Goal: Register for event/course

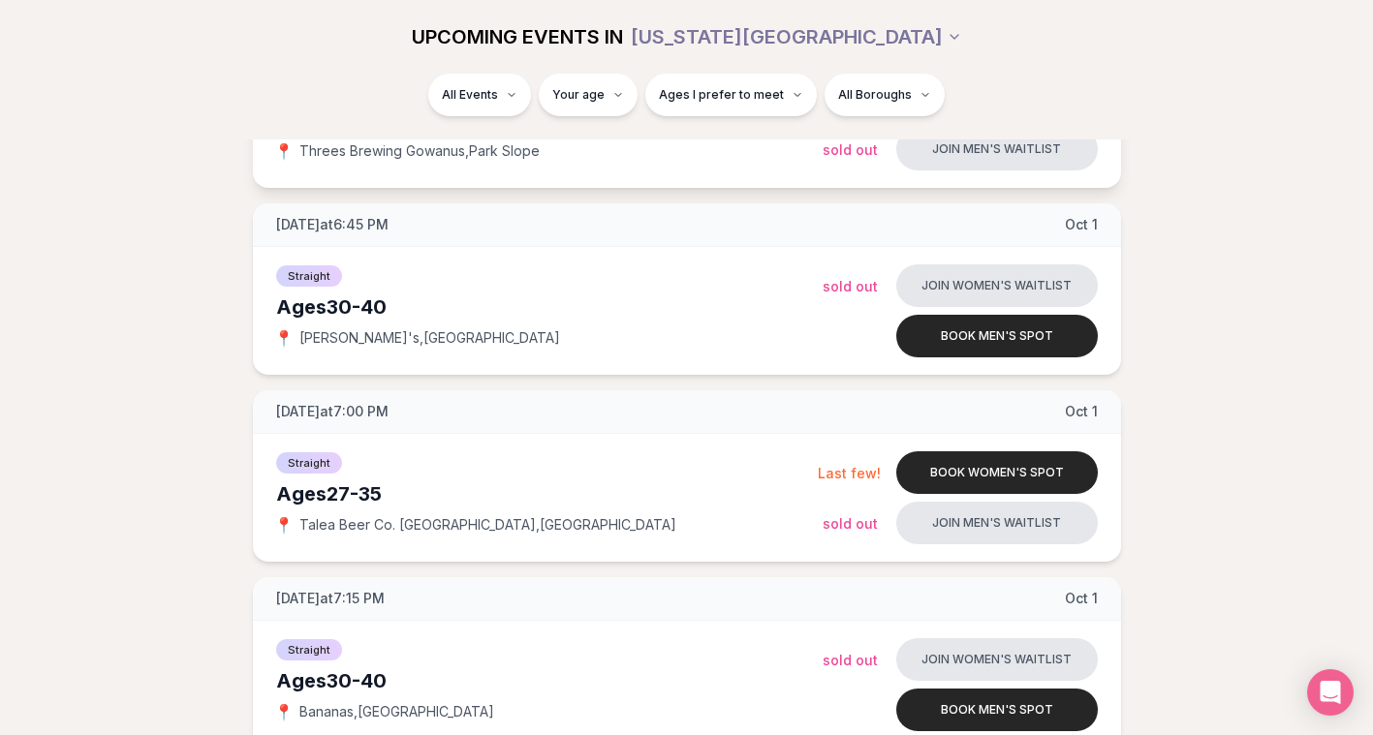
scroll to position [1511, 0]
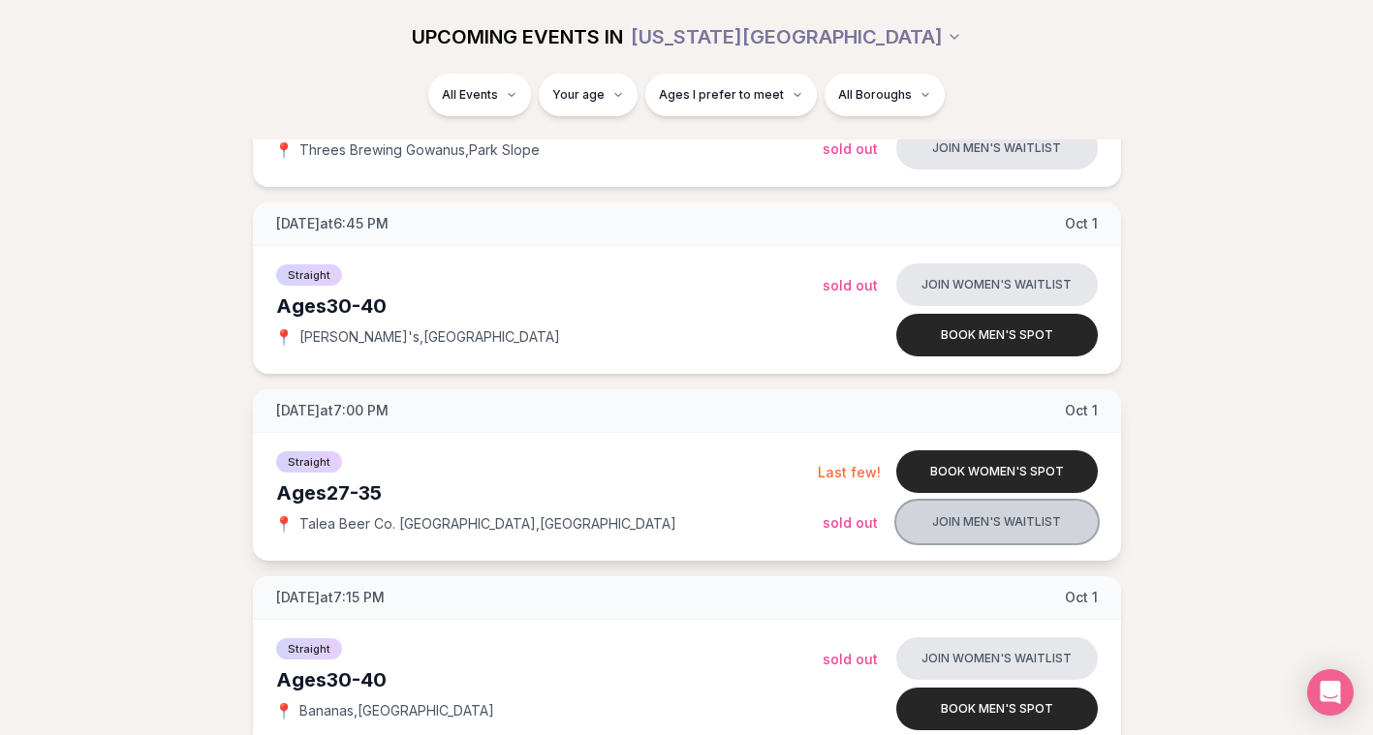
click at [981, 513] on button "Join men's waitlist" at bounding box center [996, 522] width 201 height 43
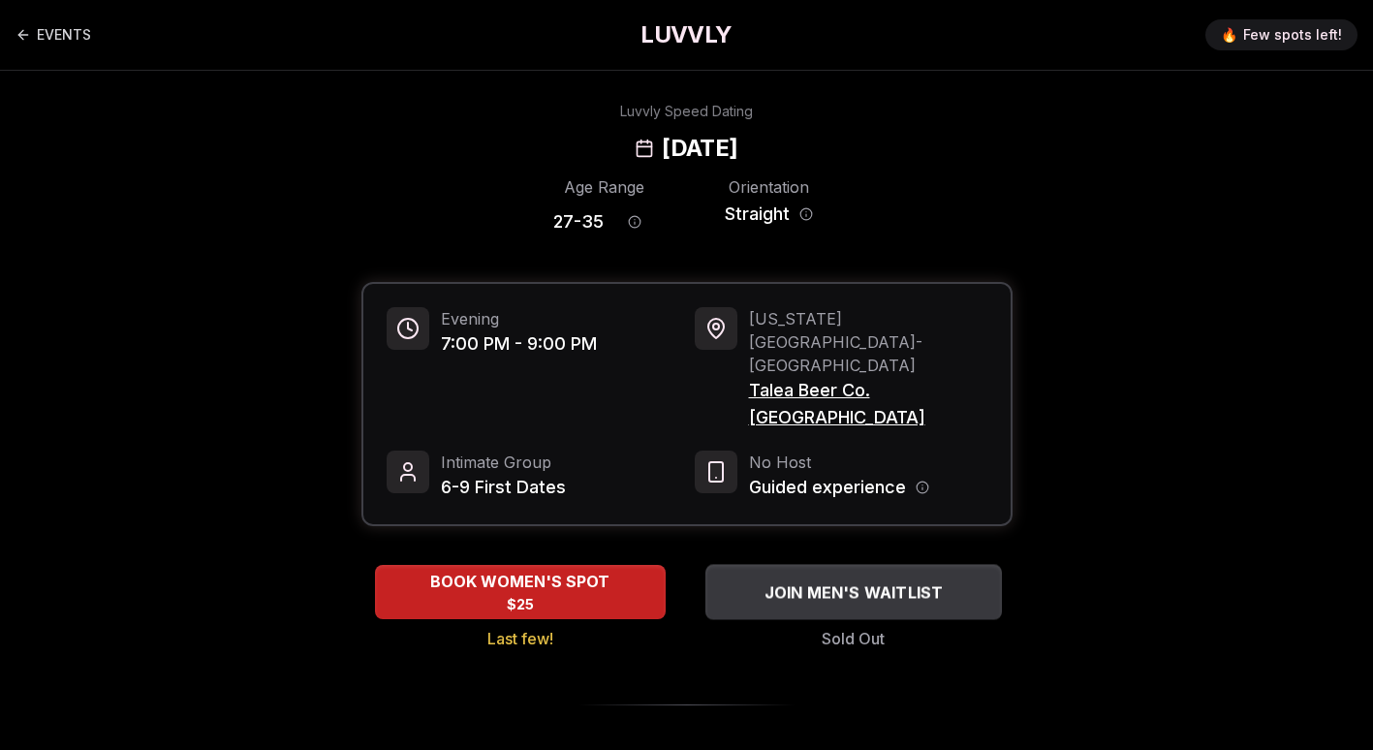
click at [828, 576] on div "JOIN MEN'S WAITLIST" at bounding box center [853, 592] width 296 height 32
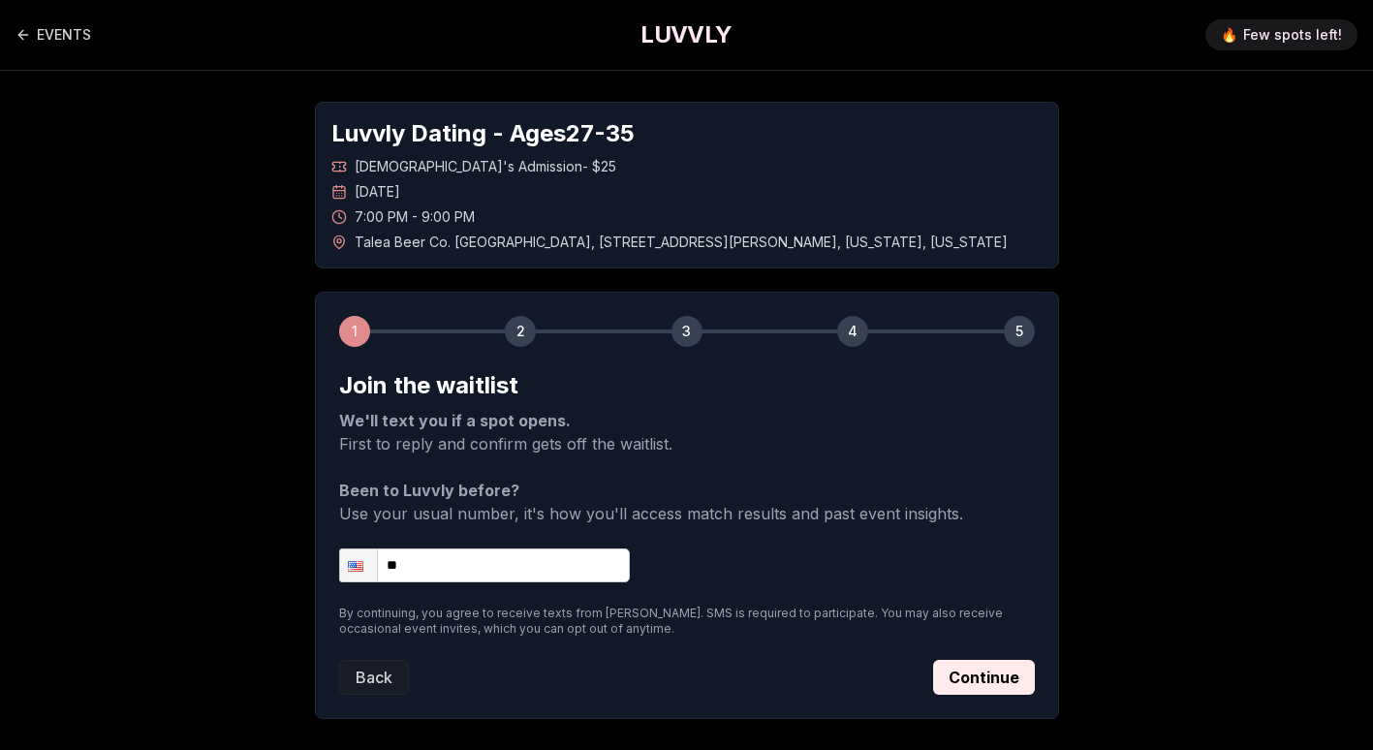
click at [501, 564] on input "**" at bounding box center [484, 565] width 291 height 34
type input "**********"
click at [984, 672] on button "Continue" at bounding box center [984, 677] width 102 height 35
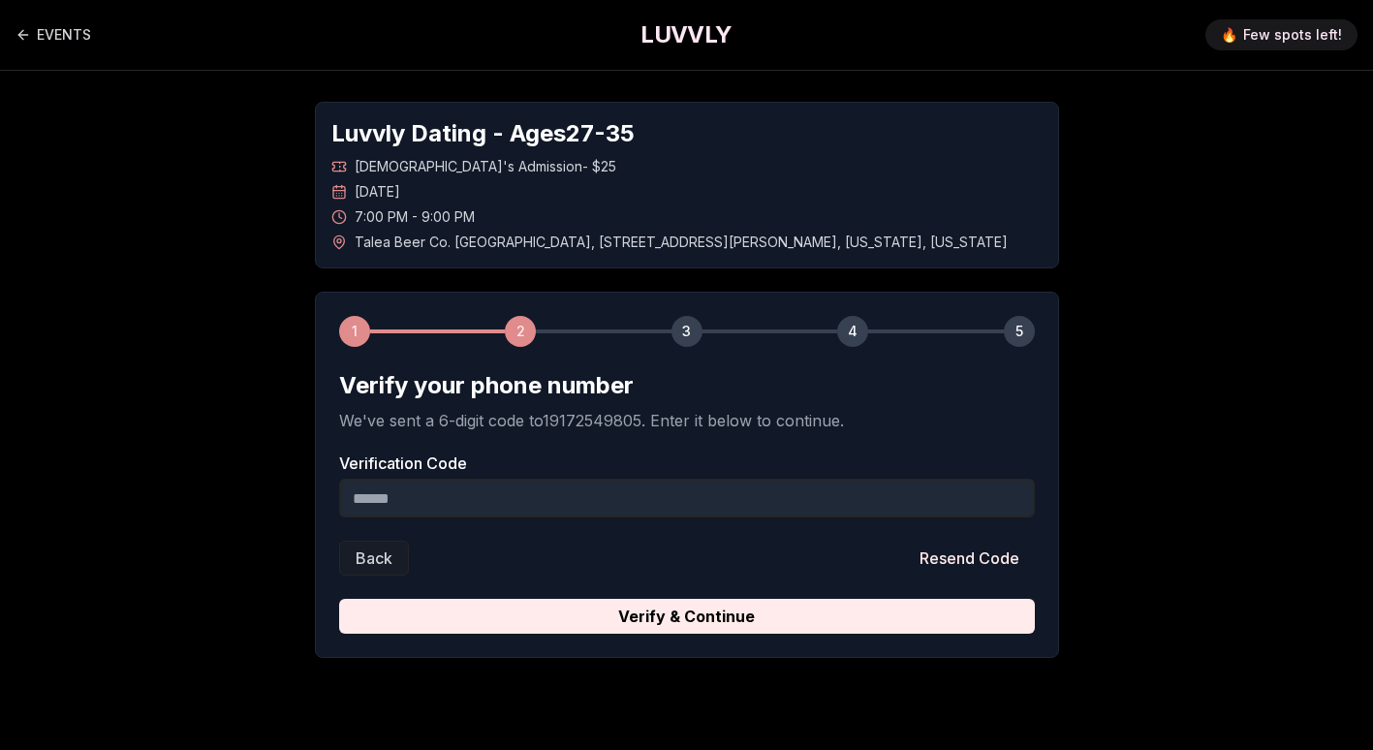
click at [633, 498] on input "Verification Code" at bounding box center [686, 498] width 695 height 39
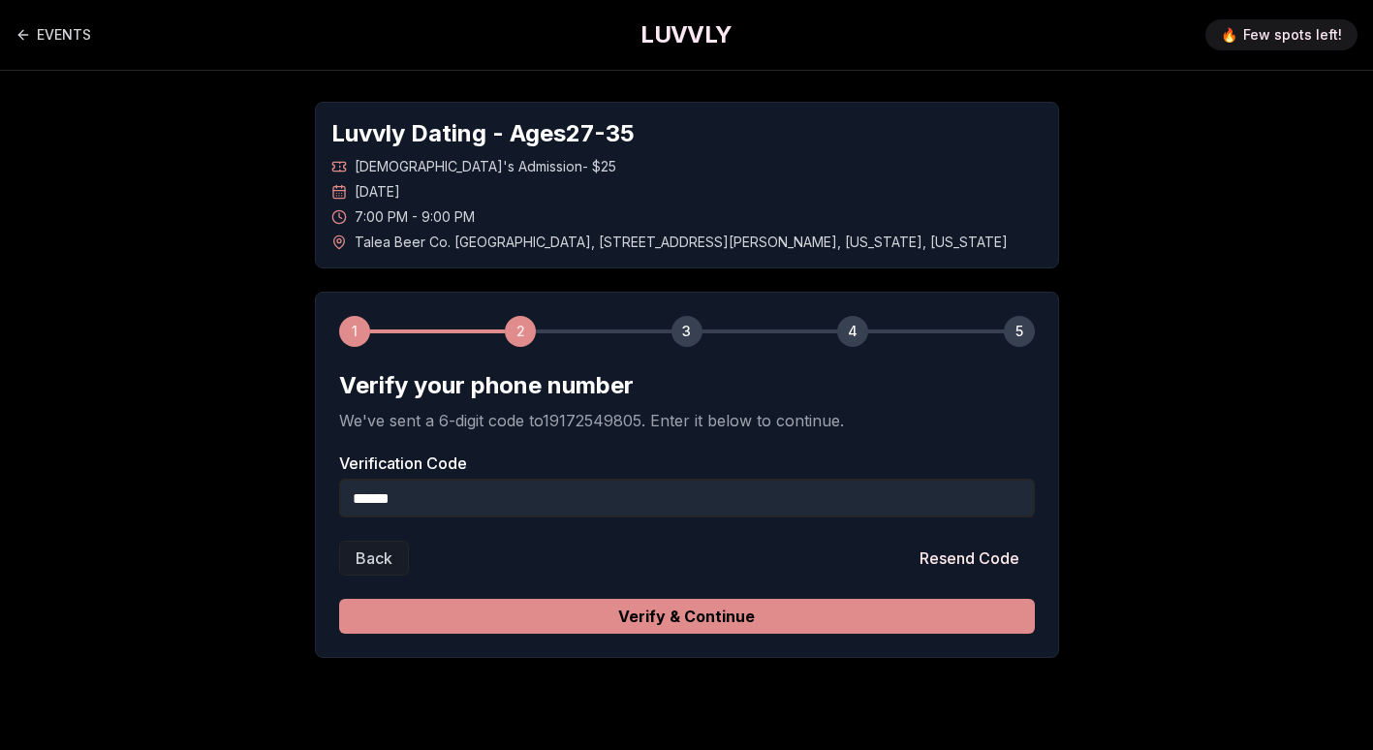
type input "******"
click at [678, 608] on button "Verify & Continue" at bounding box center [686, 616] width 695 height 35
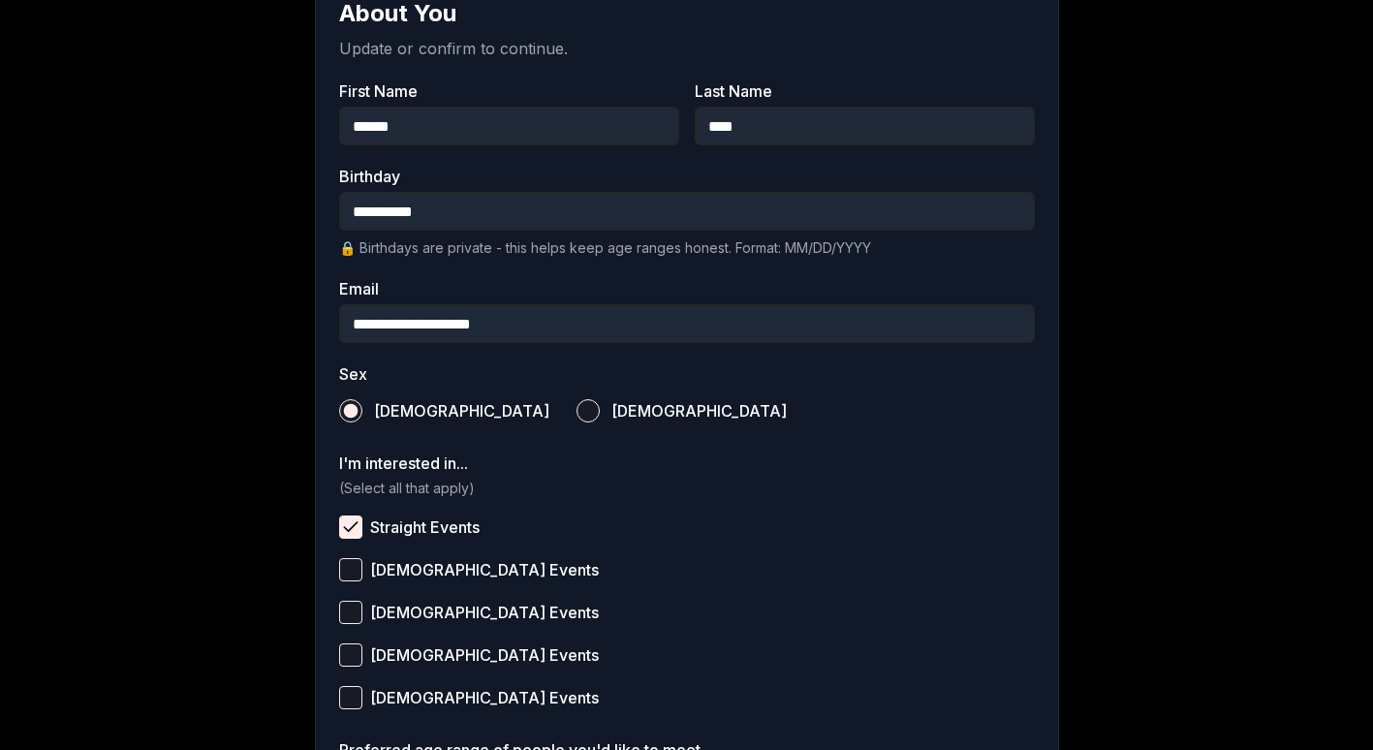
scroll to position [710, 0]
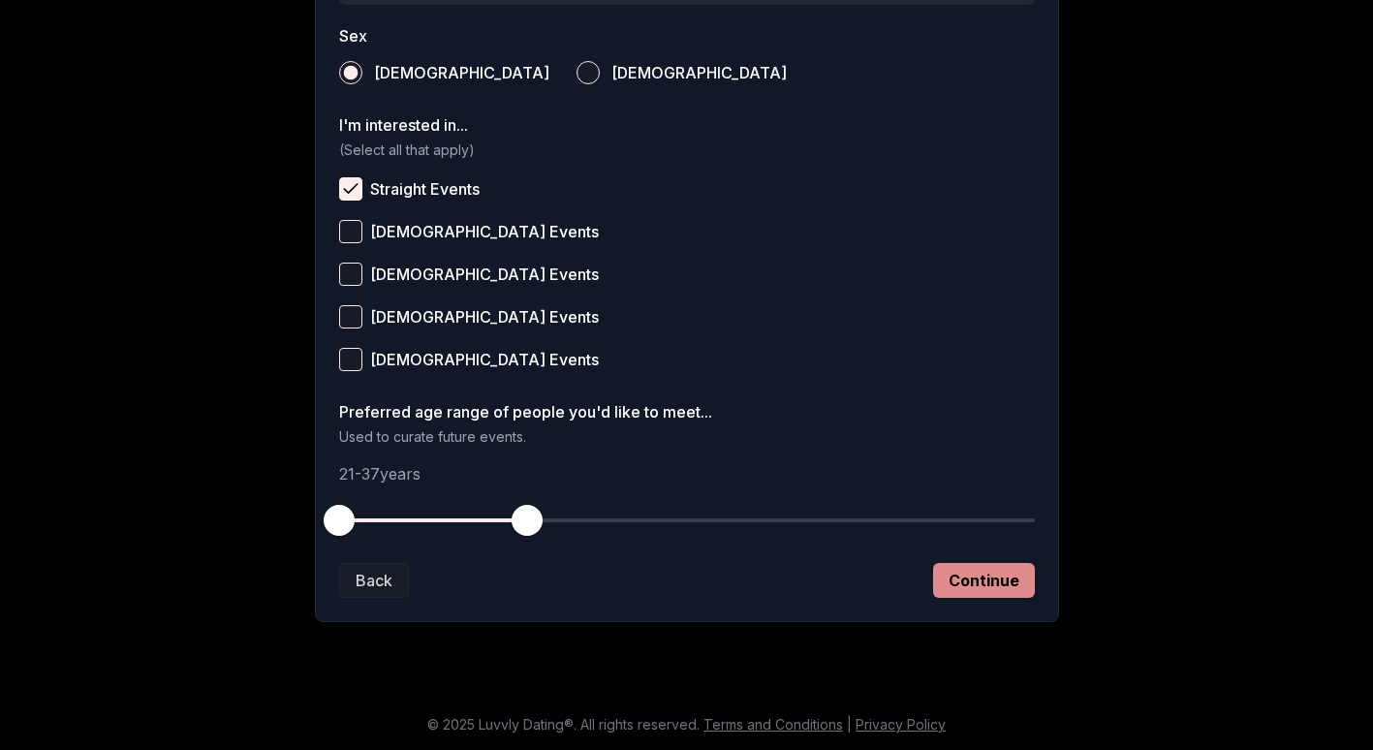
click at [970, 587] on button "Continue" at bounding box center [984, 580] width 102 height 35
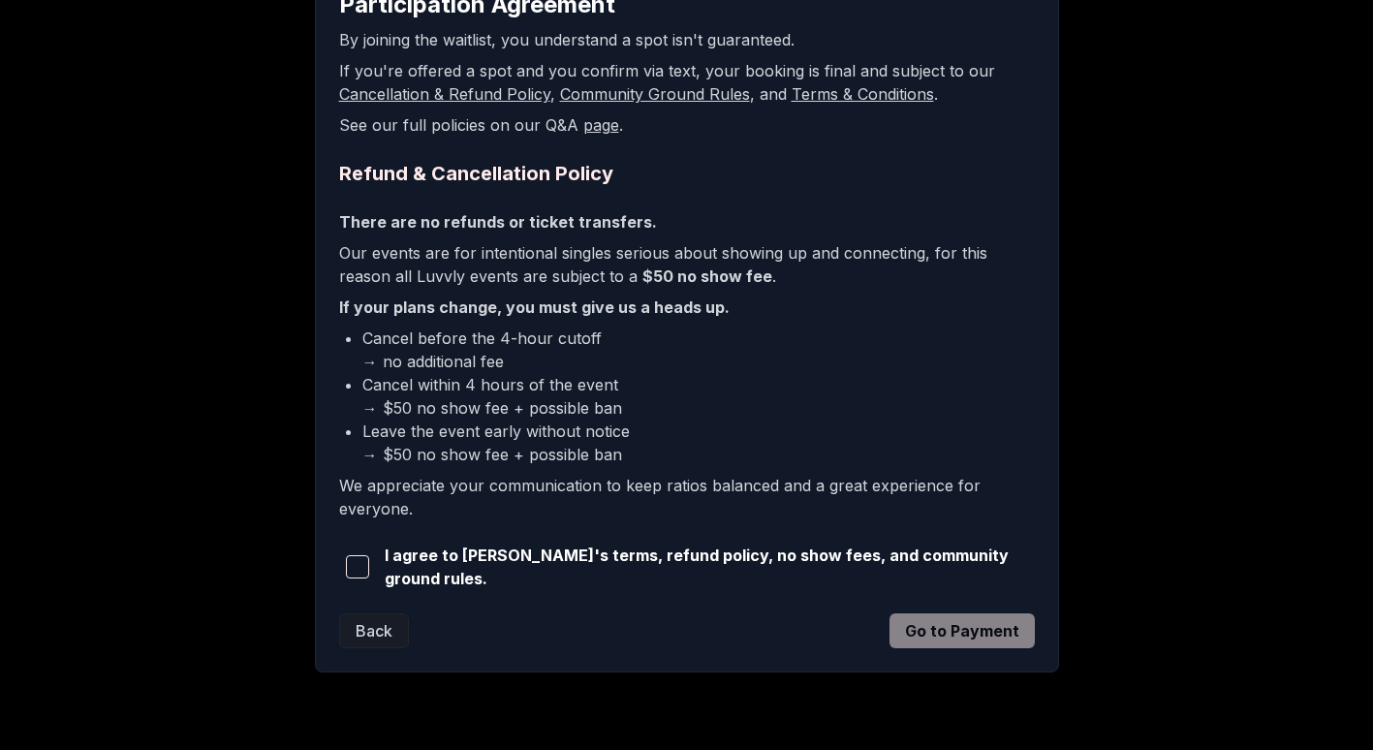
scroll to position [427, 0]
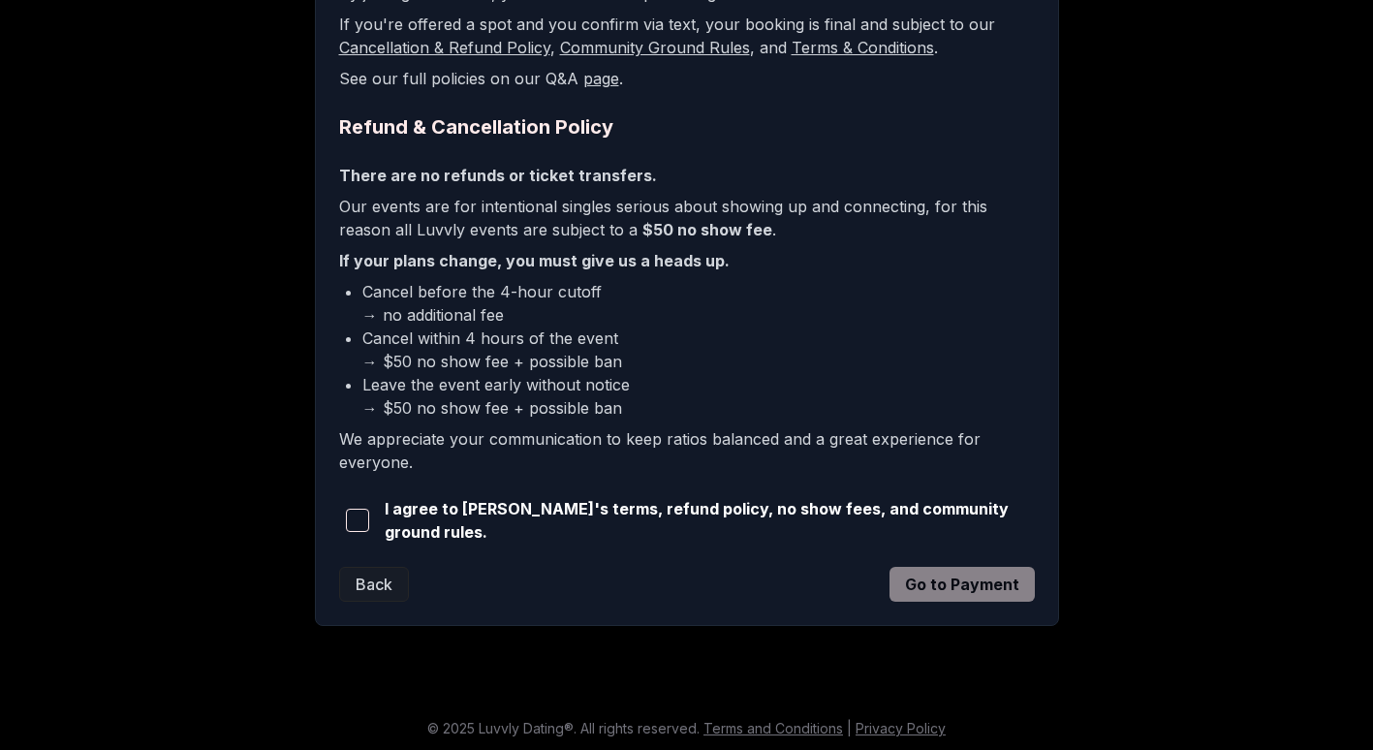
click at [361, 511] on span "button" at bounding box center [357, 520] width 23 height 23
click at [961, 586] on button "Go to Payment" at bounding box center [961, 584] width 145 height 35
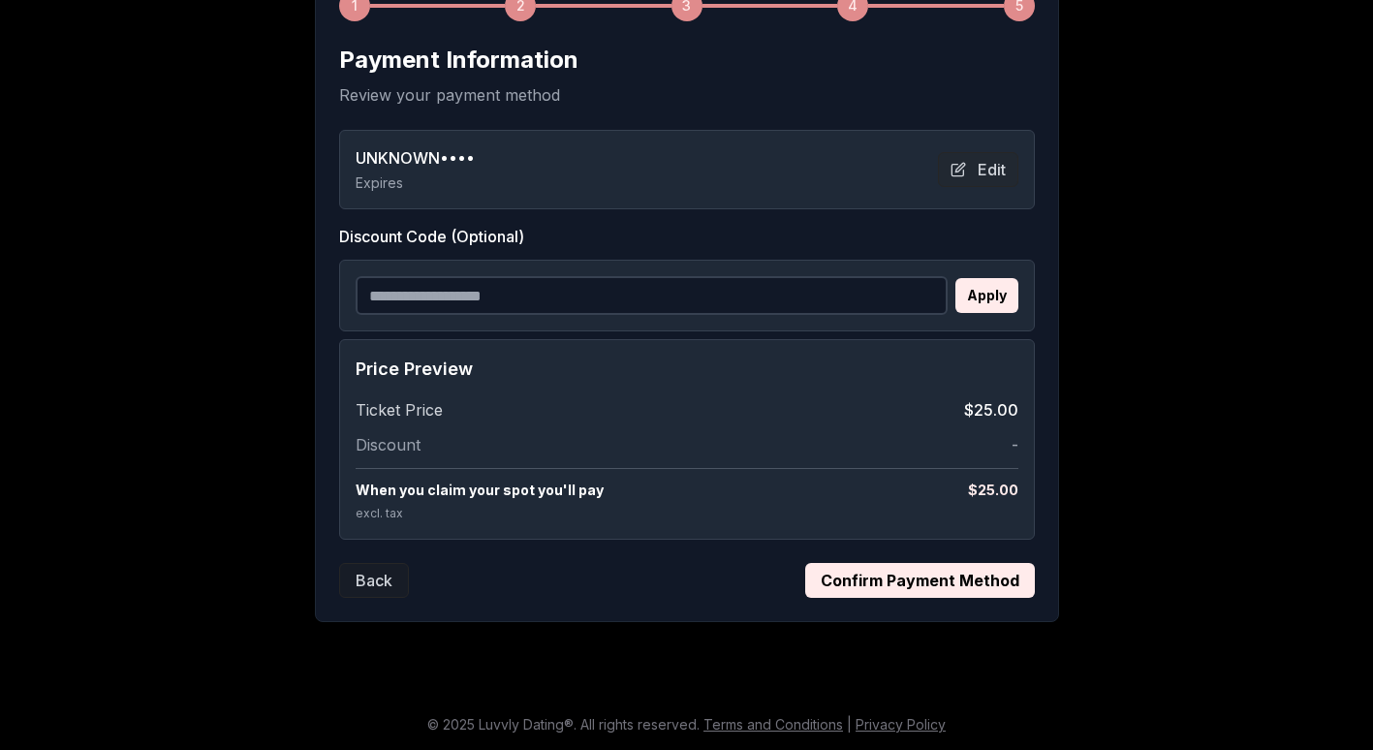
scroll to position [325, 0]
click at [894, 569] on button "Confirm Payment Method" at bounding box center [920, 580] width 230 height 35
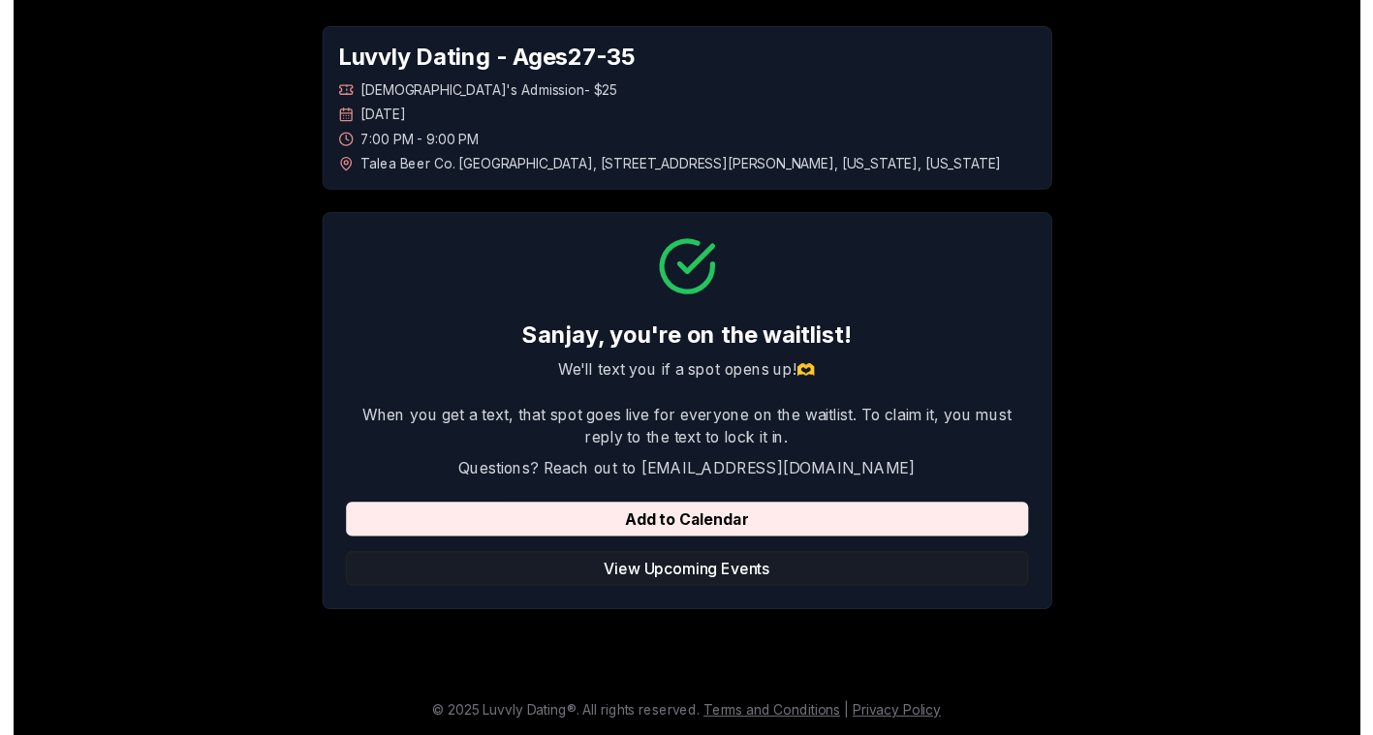
scroll to position [0, 0]
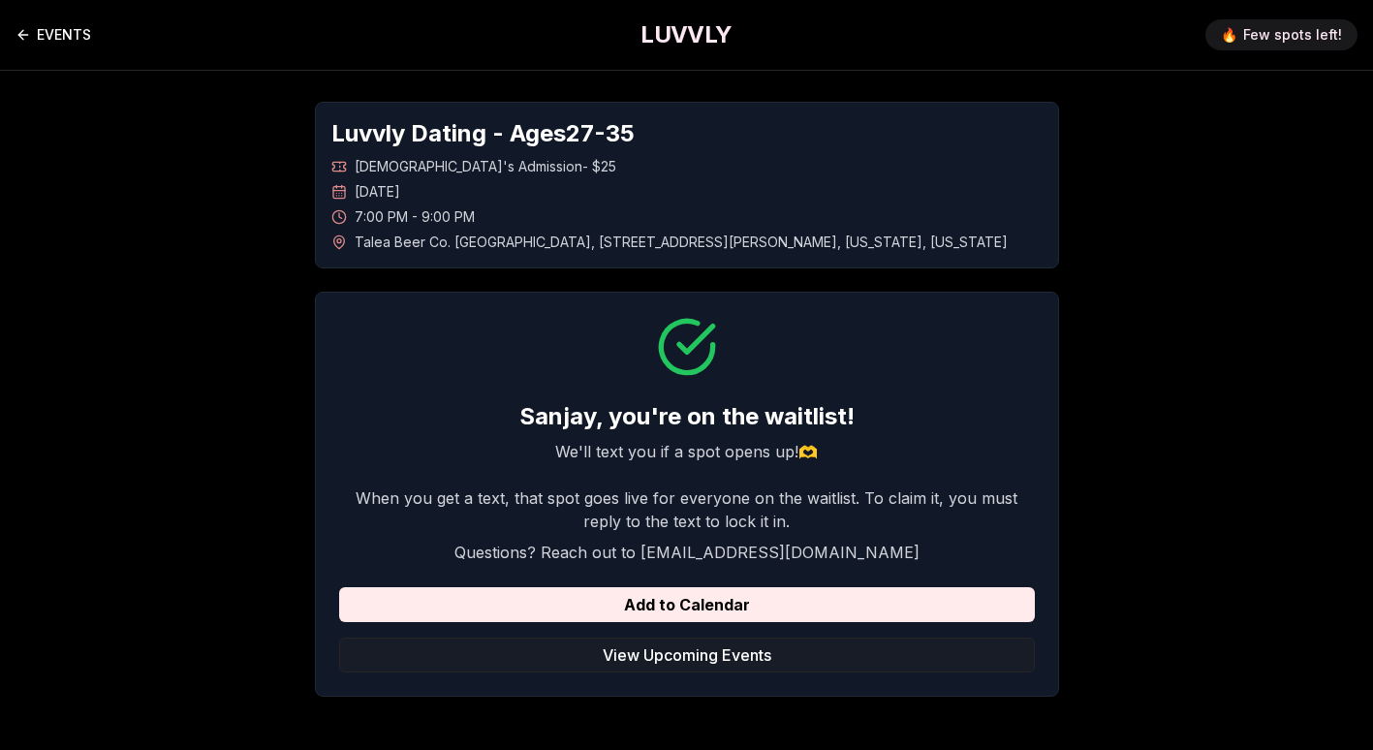
click at [68, 27] on link "EVENTS" at bounding box center [53, 34] width 76 height 39
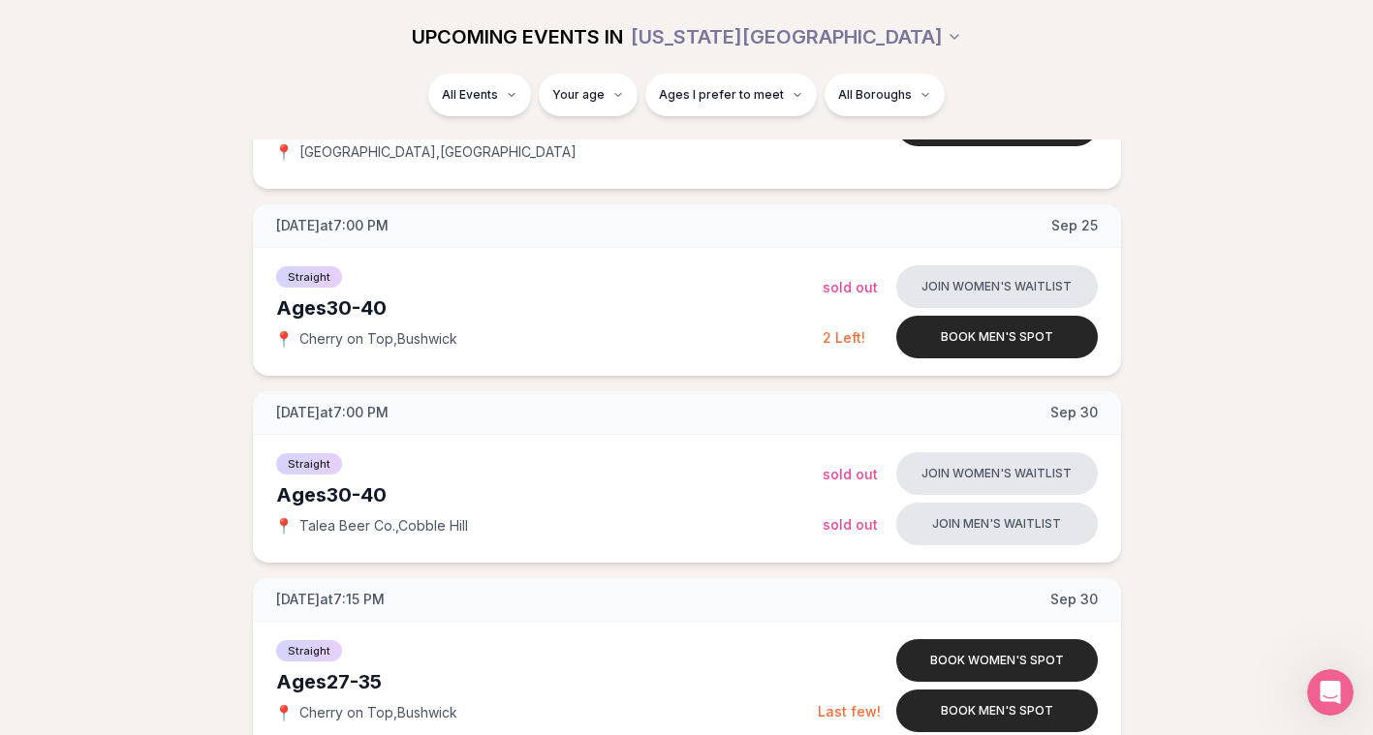
scroll to position [762, 0]
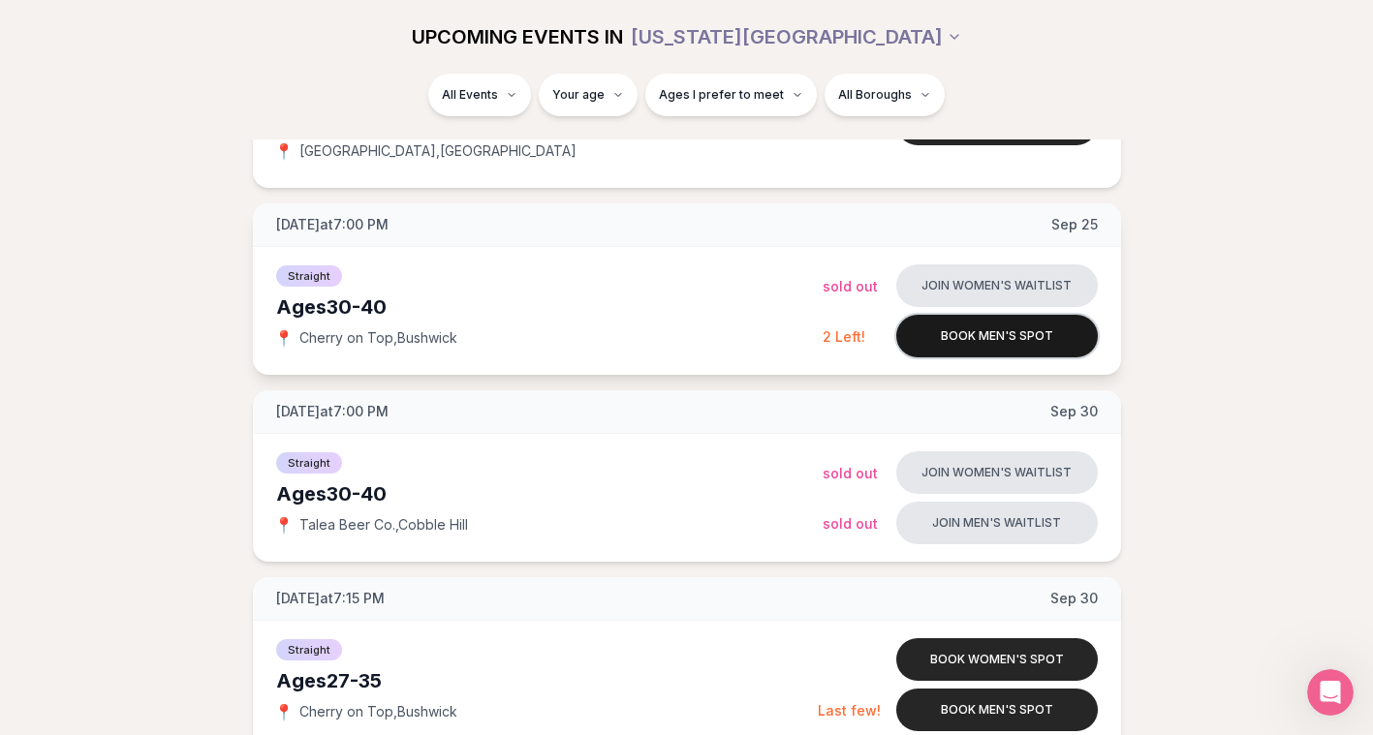
click at [1016, 348] on button "Book men's spot" at bounding box center [996, 336] width 201 height 43
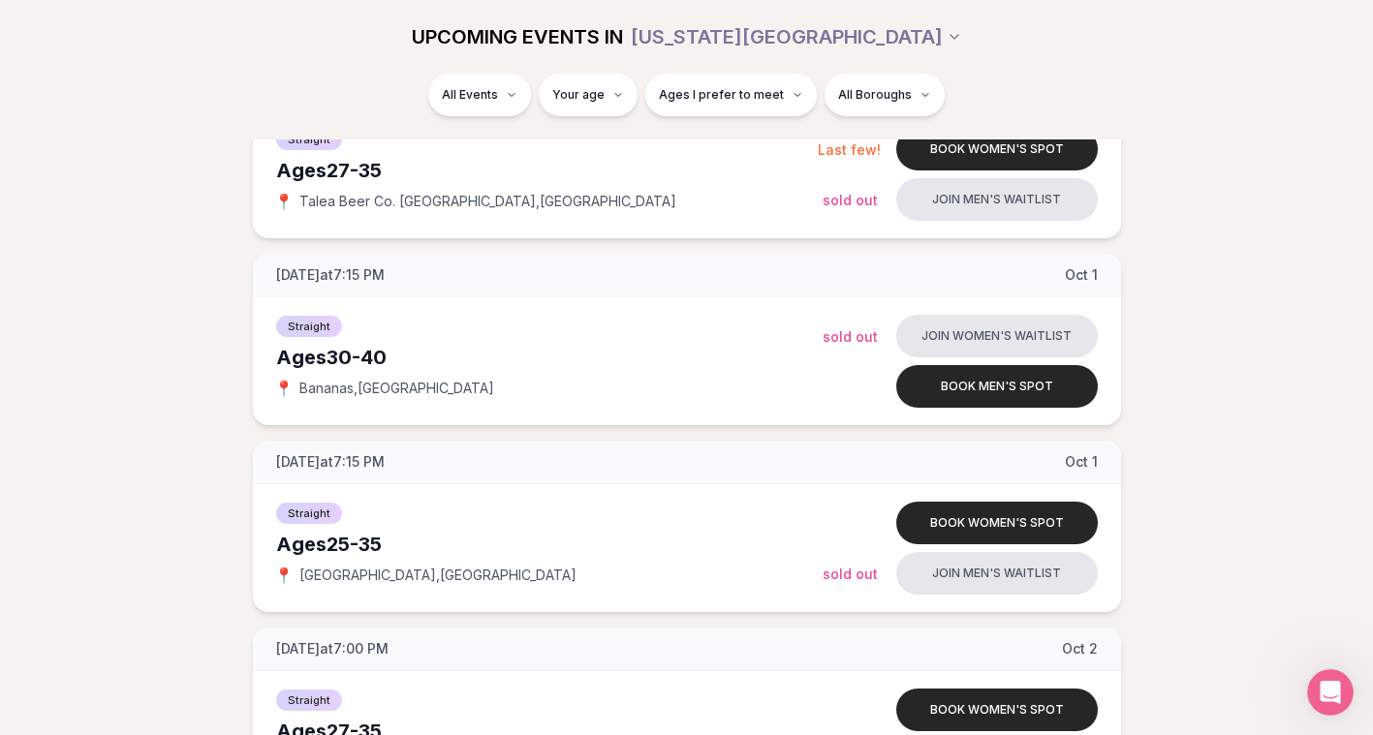
scroll to position [1835, 0]
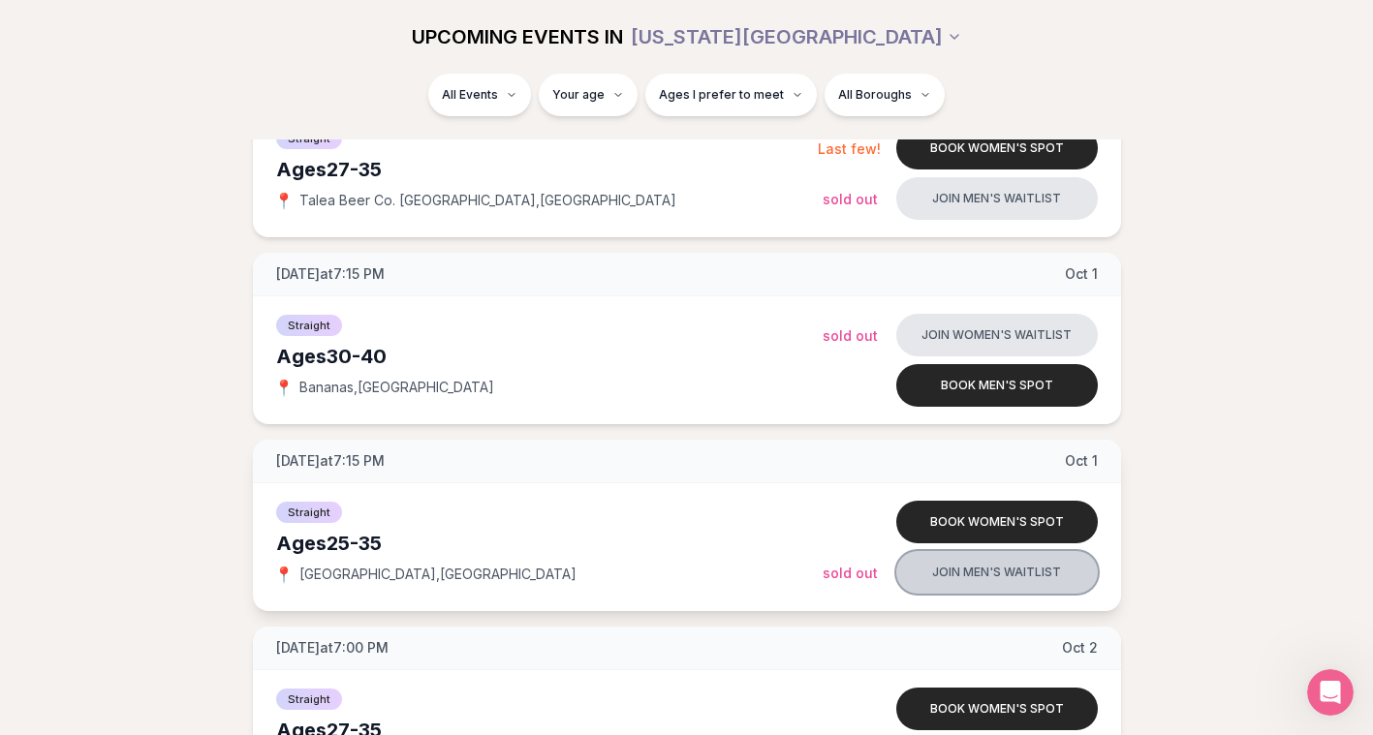
click at [947, 574] on button "Join men's waitlist" at bounding box center [996, 572] width 201 height 43
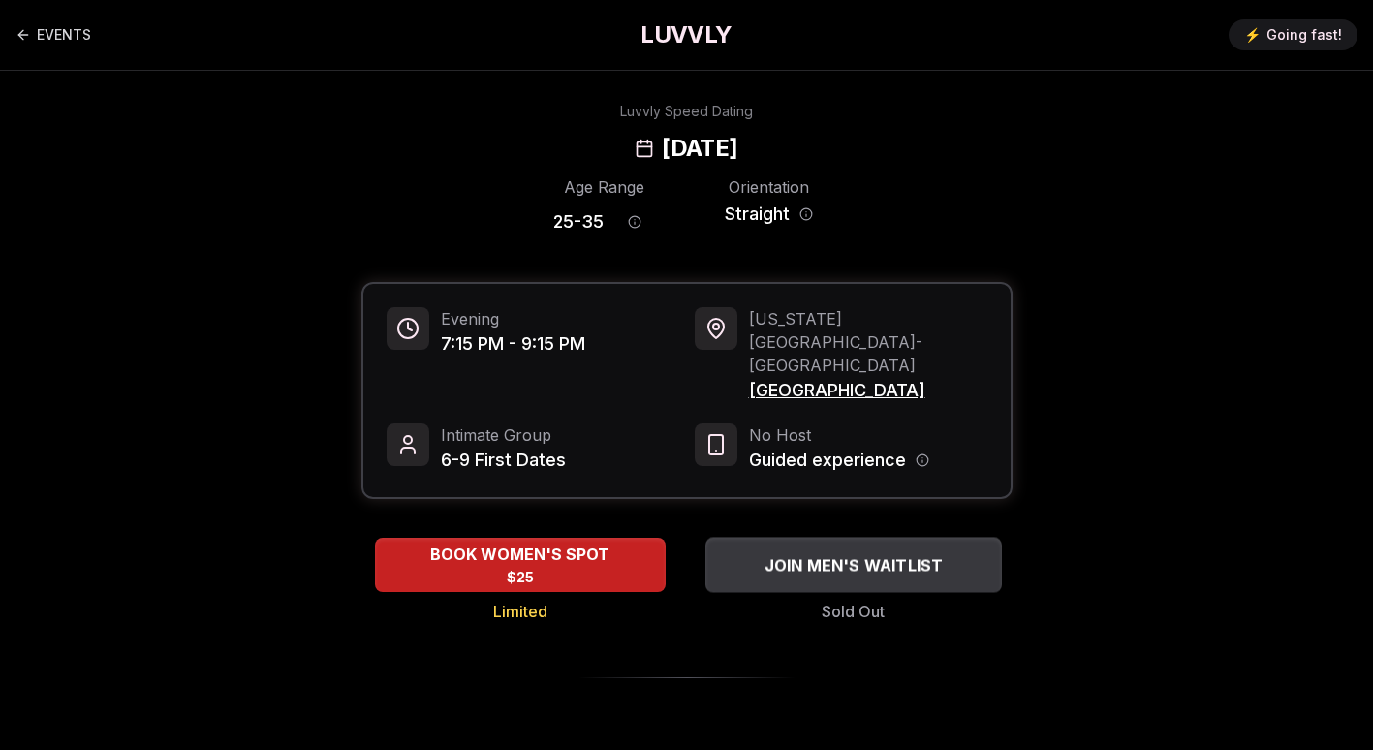
click at [805, 553] on span "JOIN MEN'S WAITLIST" at bounding box center [852, 564] width 187 height 23
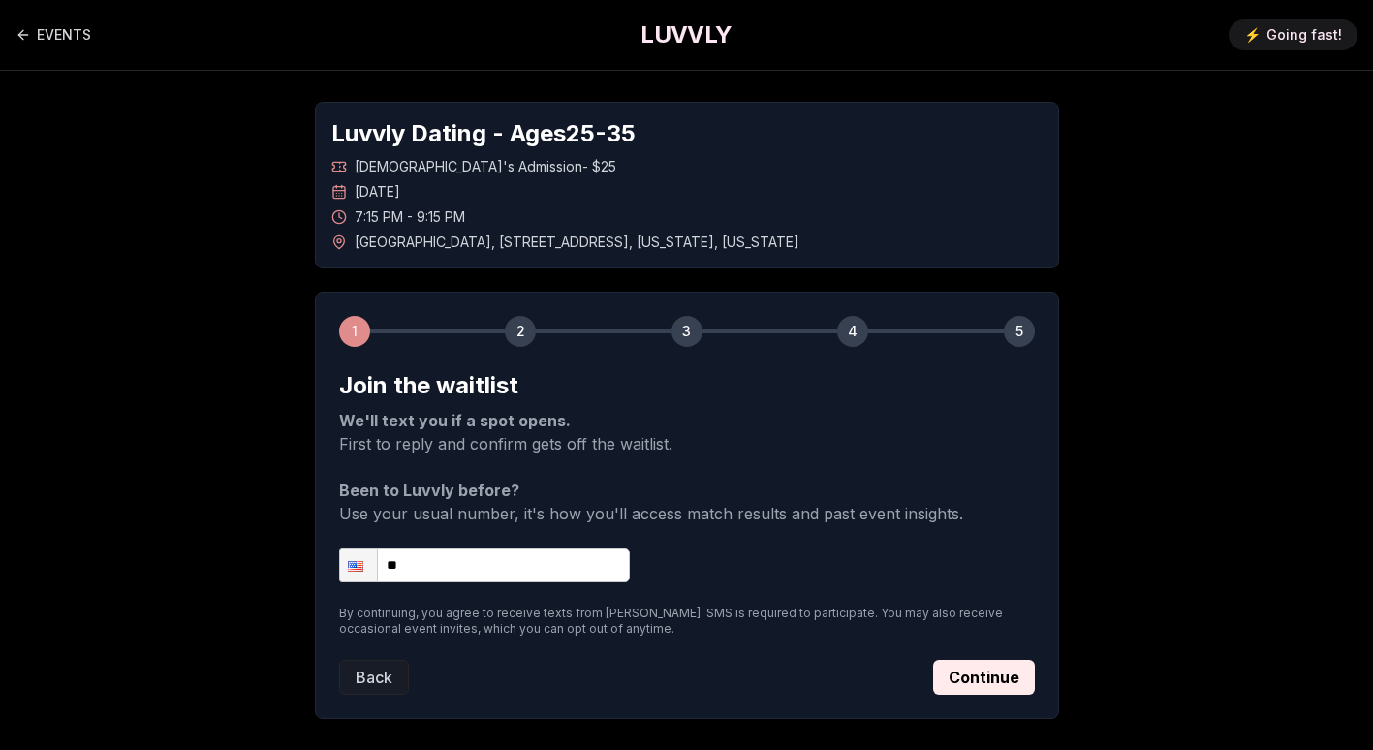
click at [551, 572] on input "**" at bounding box center [484, 565] width 291 height 34
type input "**********"
click at [977, 664] on button "Continue" at bounding box center [984, 677] width 102 height 35
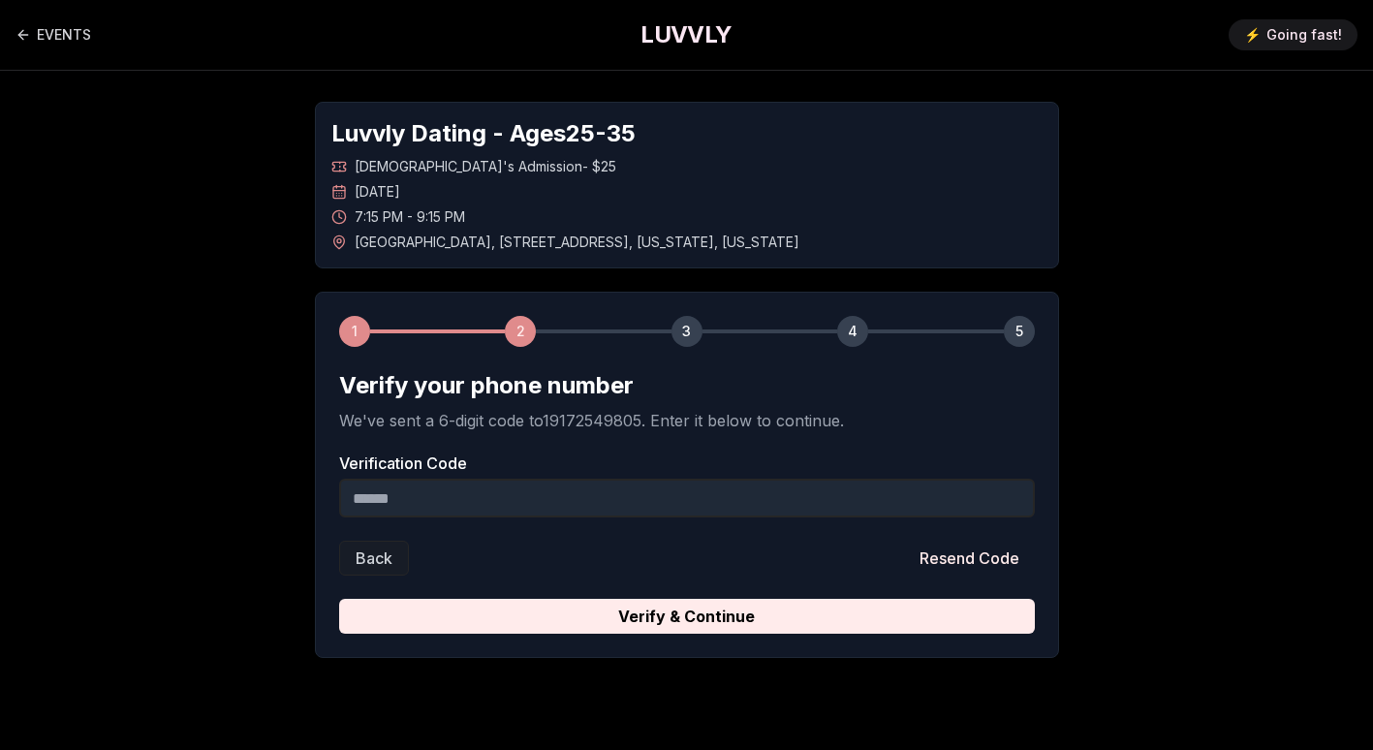
click at [634, 508] on input "Verification Code" at bounding box center [686, 498] width 695 height 39
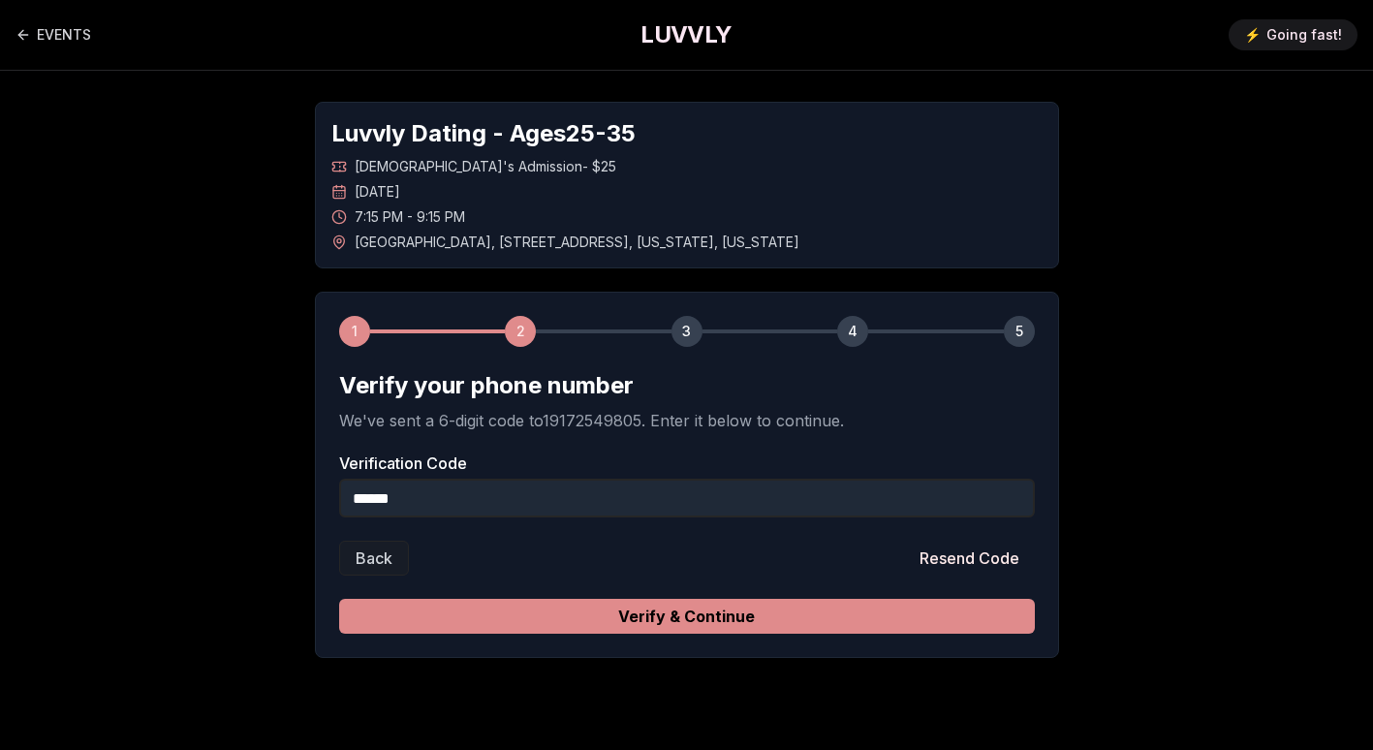
type input "******"
click at [637, 624] on button "Verify & Continue" at bounding box center [686, 616] width 695 height 35
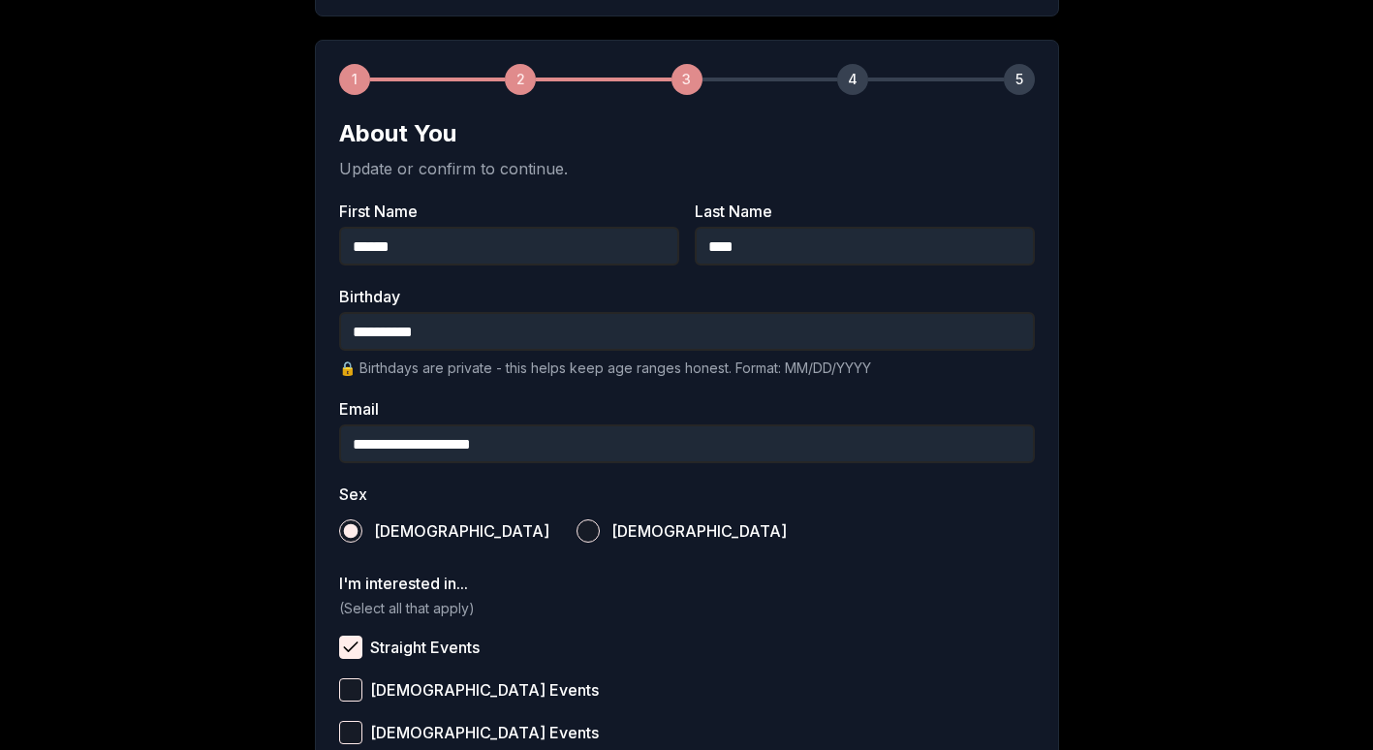
scroll to position [710, 0]
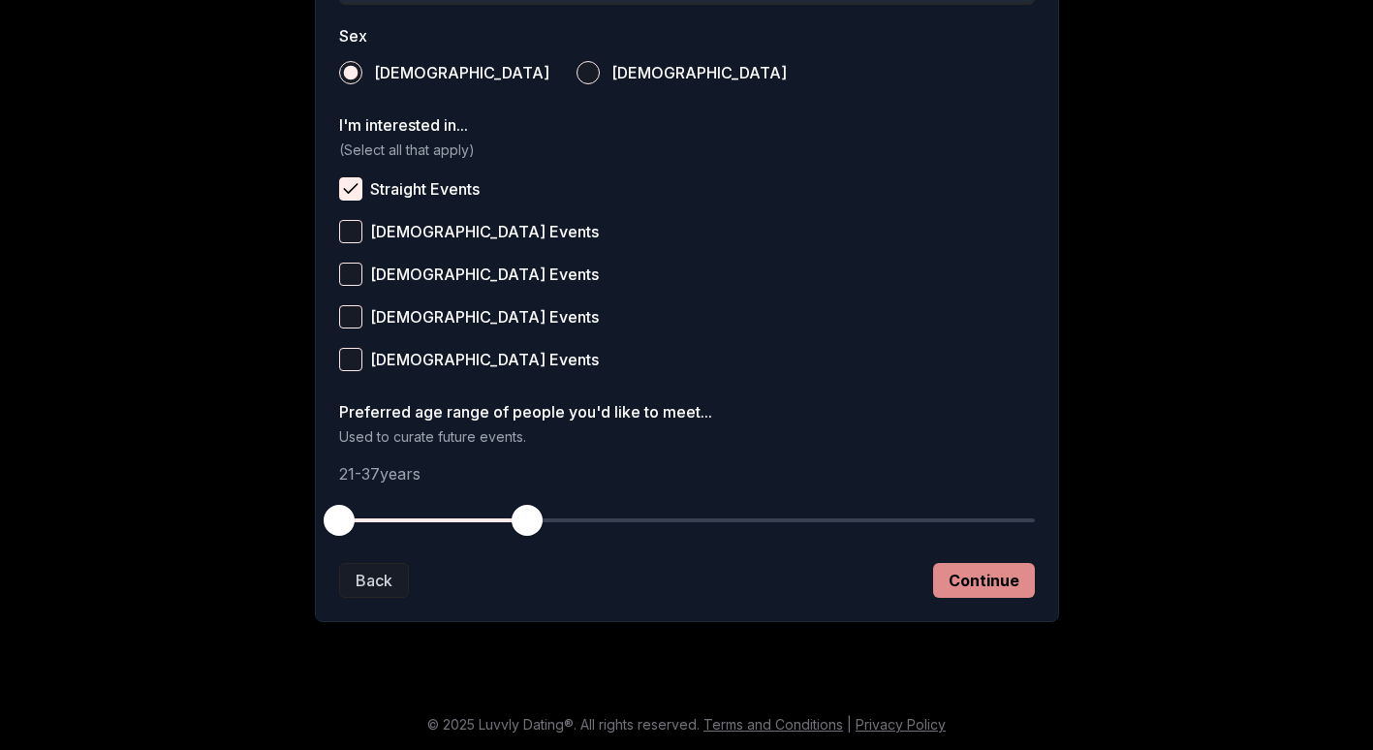
click at [988, 582] on button "Continue" at bounding box center [984, 580] width 102 height 35
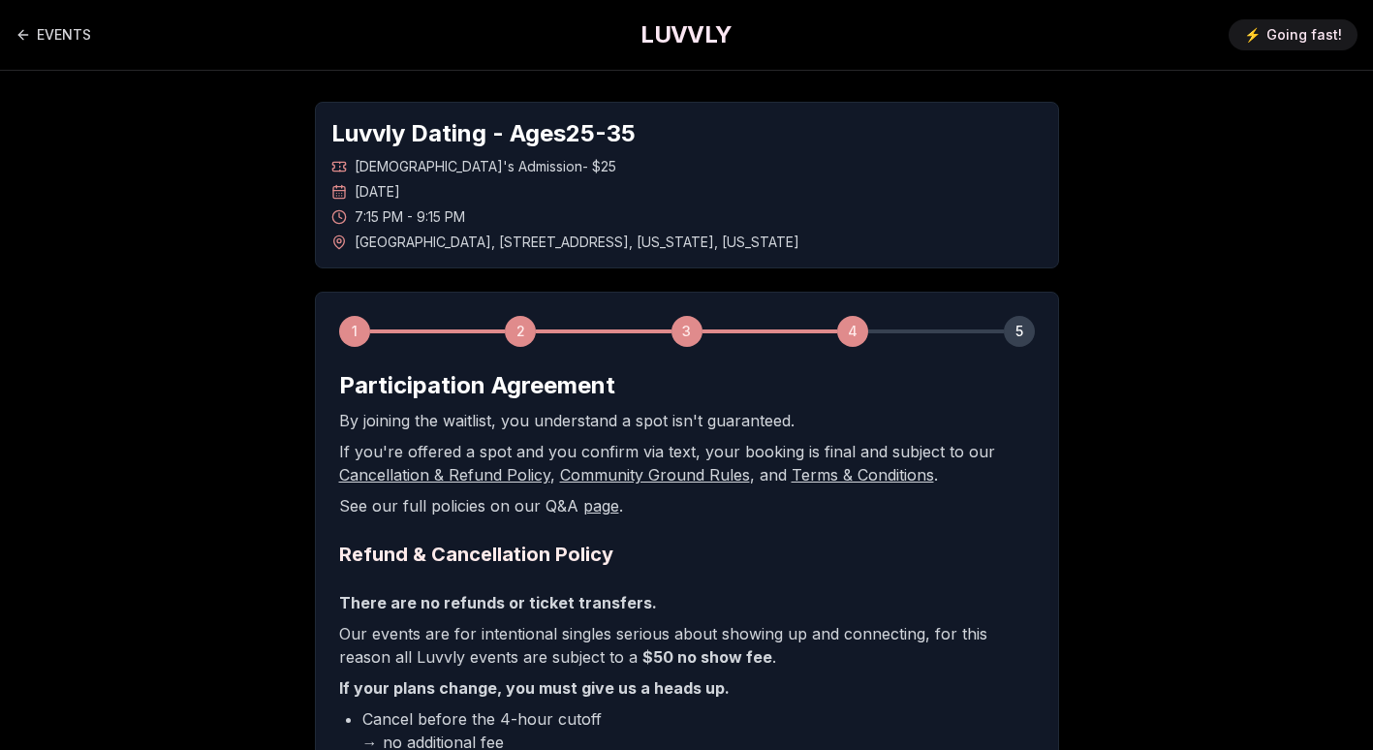
scroll to position [427, 0]
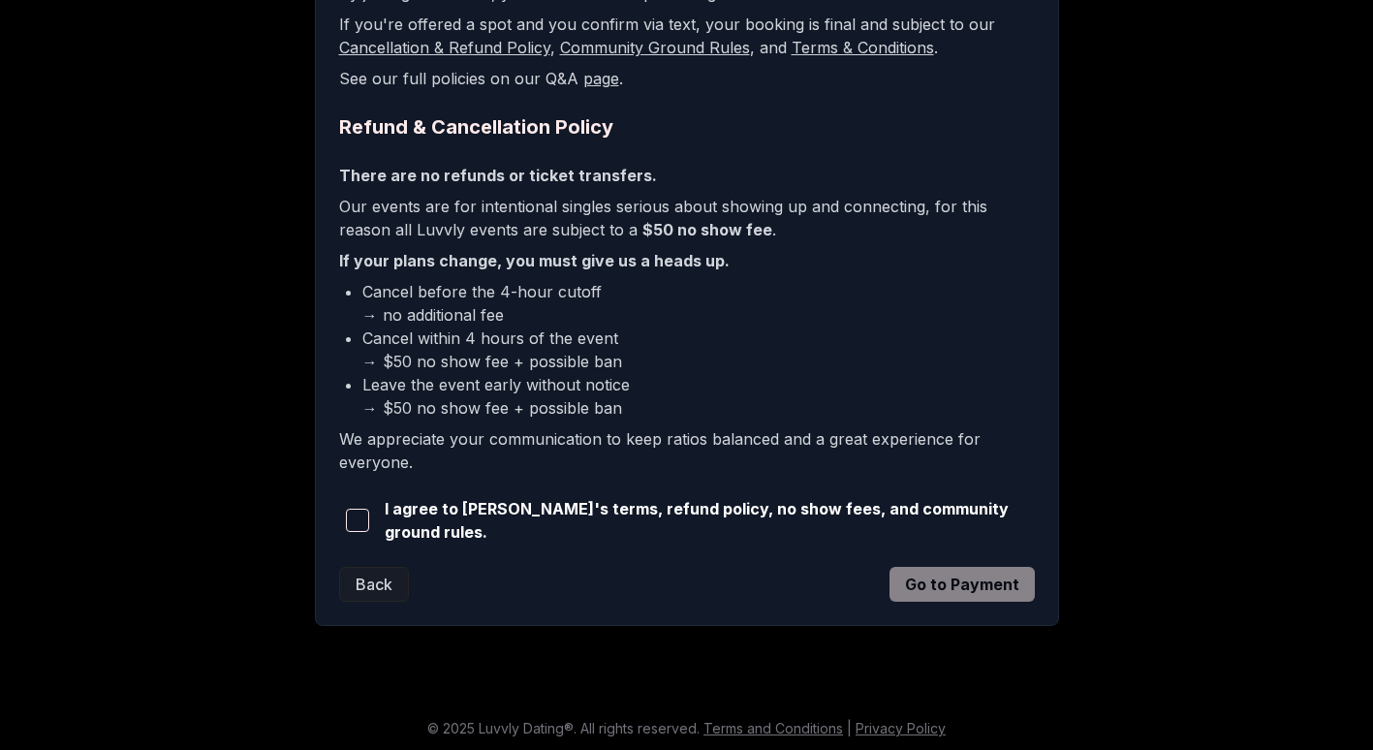
click at [359, 517] on span "button" at bounding box center [357, 520] width 23 height 23
click at [945, 594] on button "Go to Payment" at bounding box center [961, 584] width 145 height 35
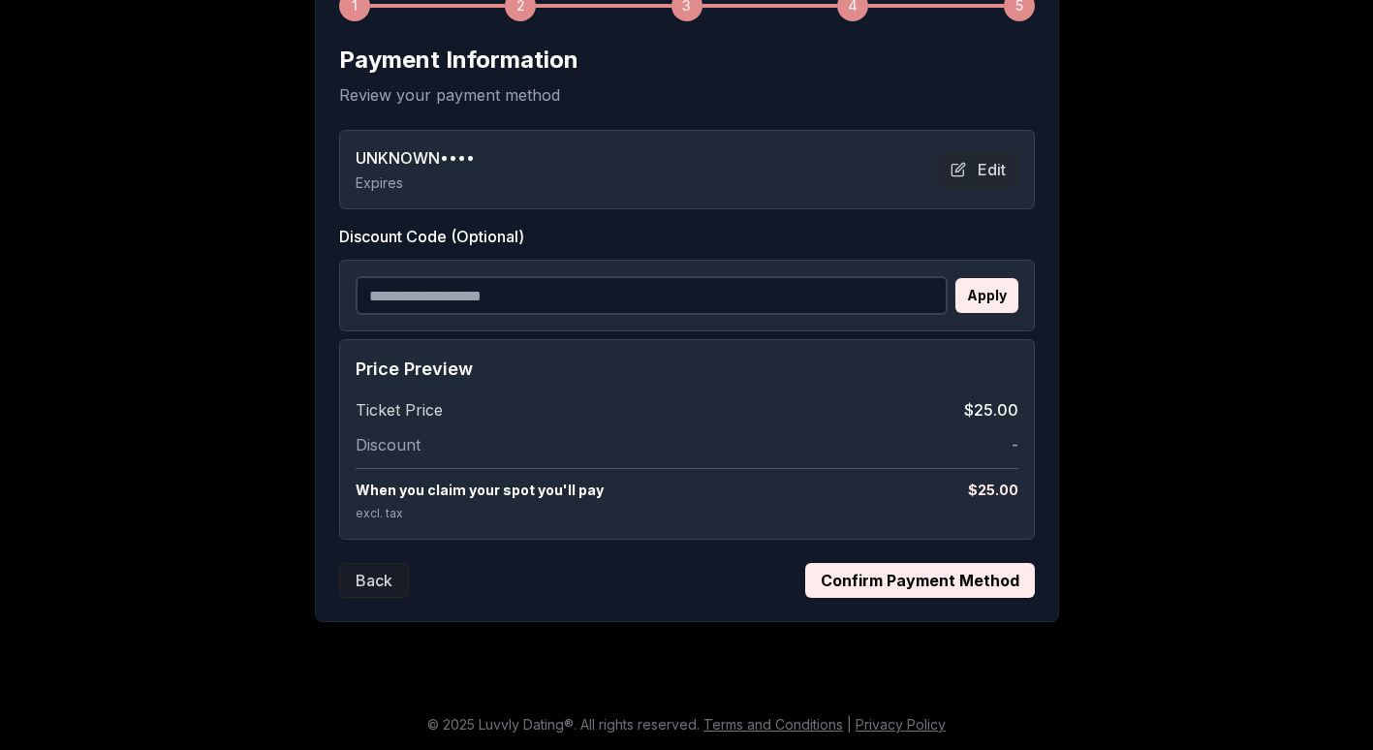
scroll to position [325, 0]
click at [930, 580] on button "Confirm Payment Method" at bounding box center [920, 580] width 230 height 35
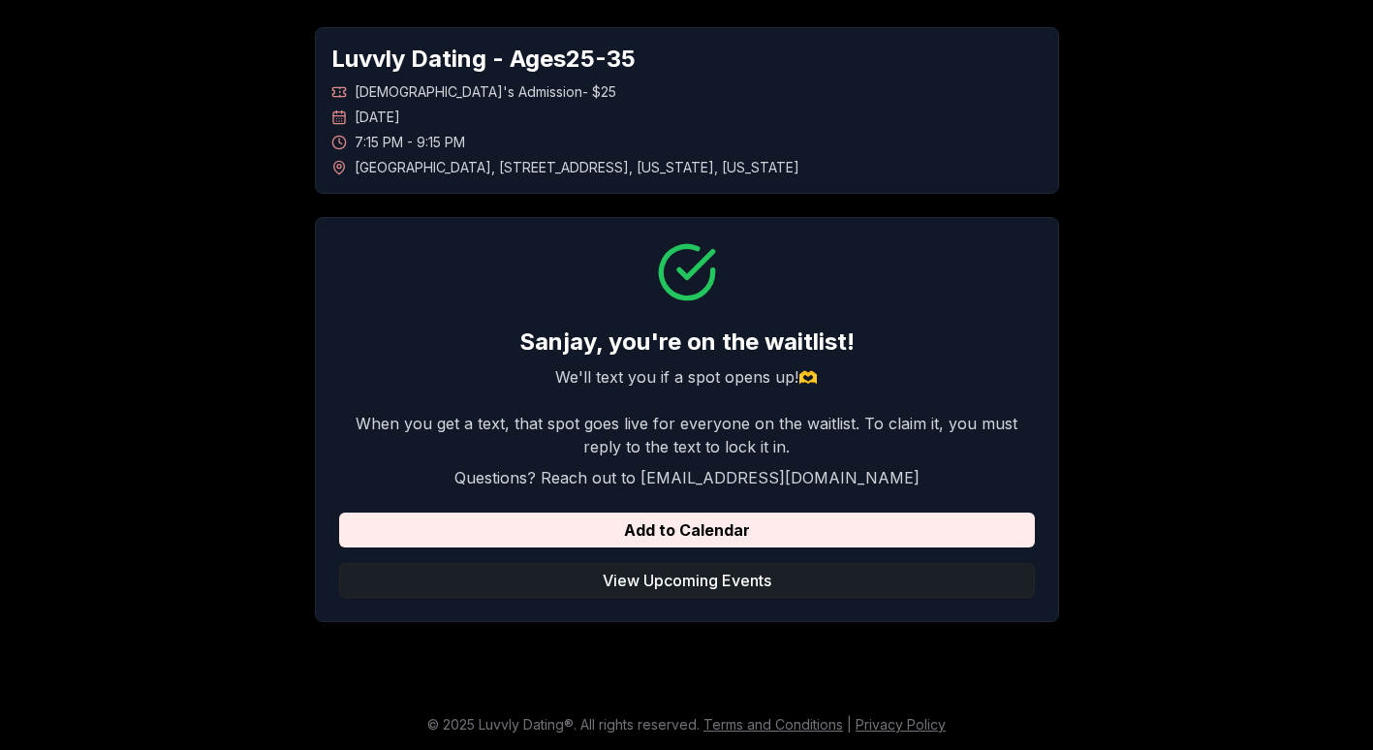
click at [682, 573] on button "View Upcoming Events" at bounding box center [686, 580] width 695 height 35
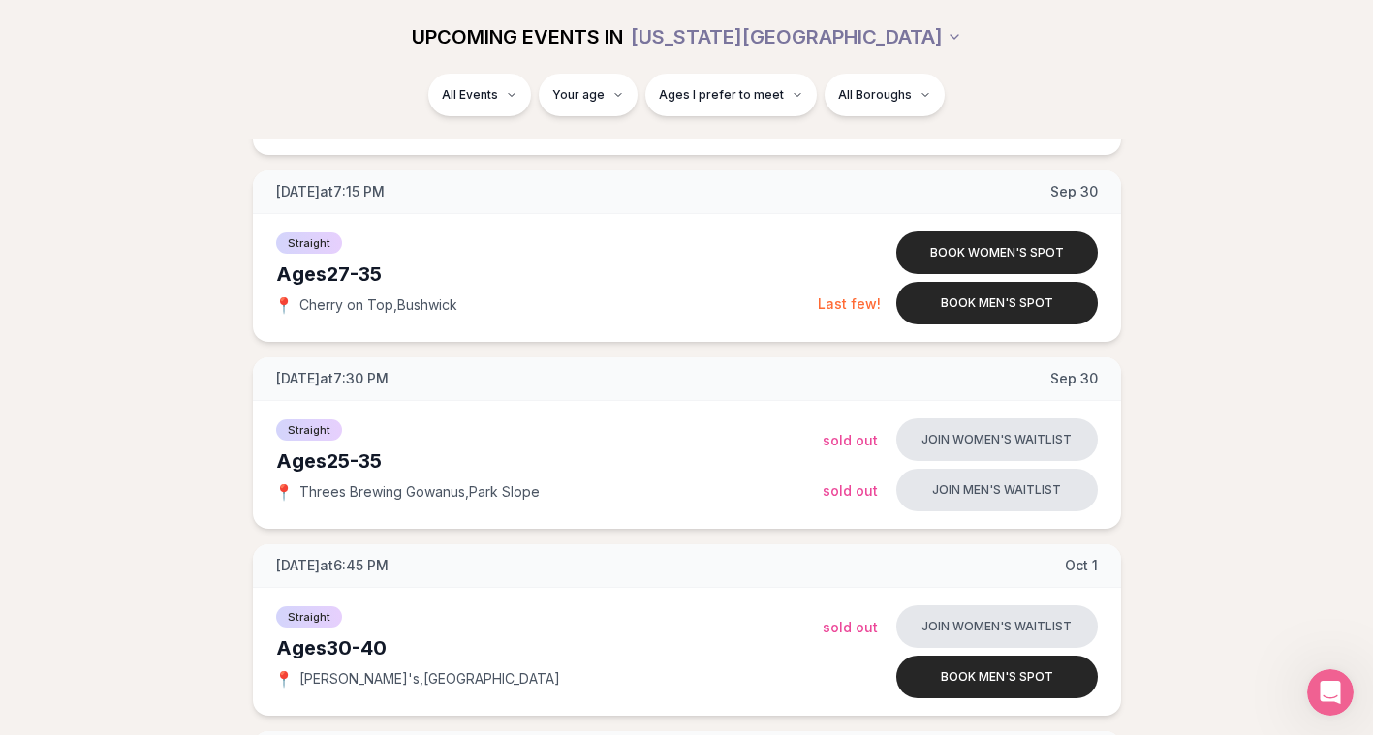
scroll to position [1168, 7]
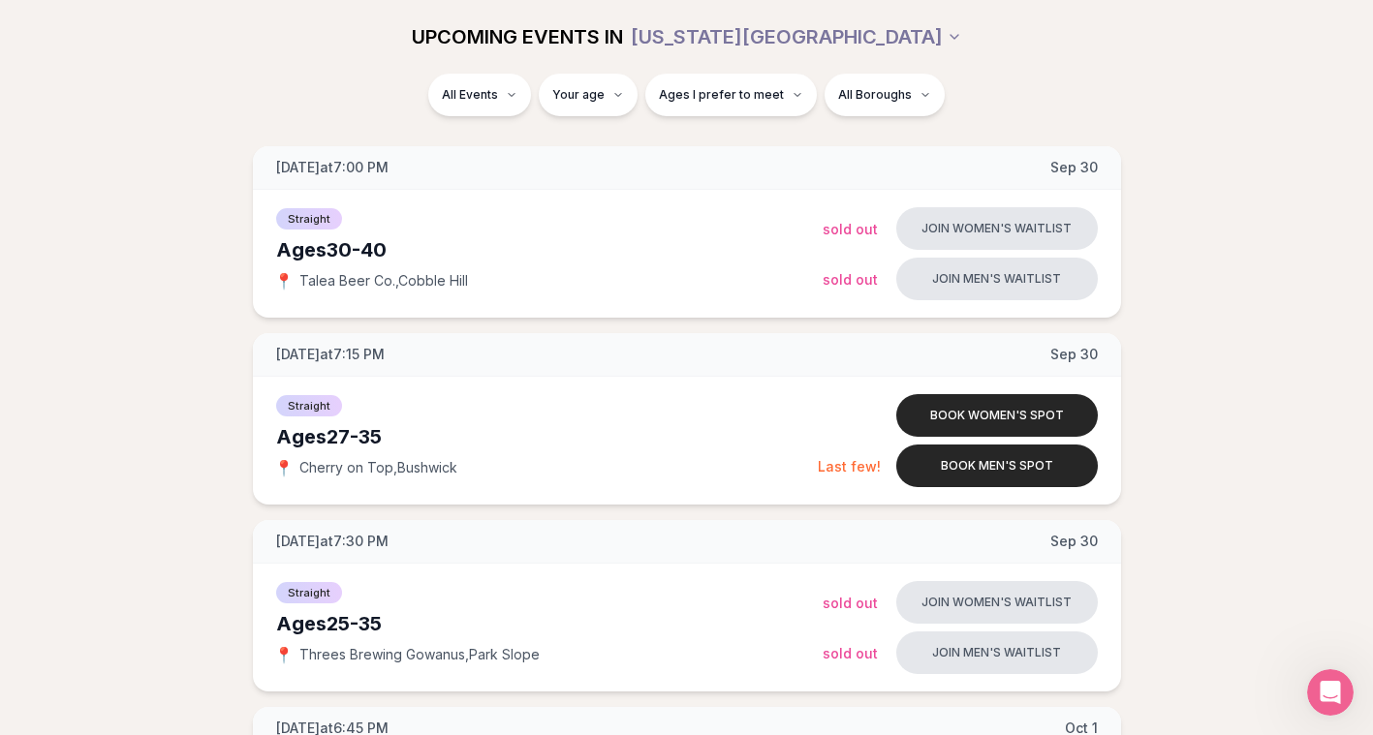
scroll to position [1008, 7]
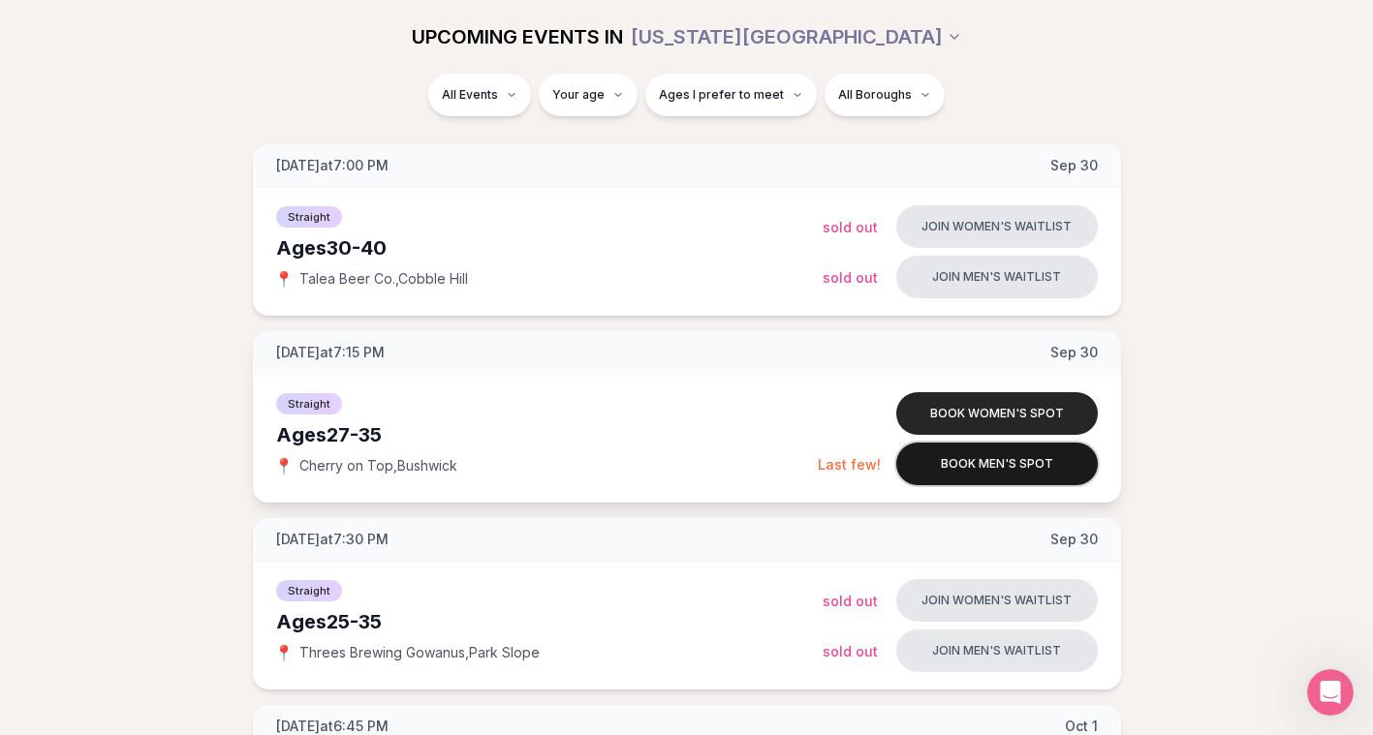
click at [953, 461] on button "Book men's spot" at bounding box center [996, 464] width 201 height 43
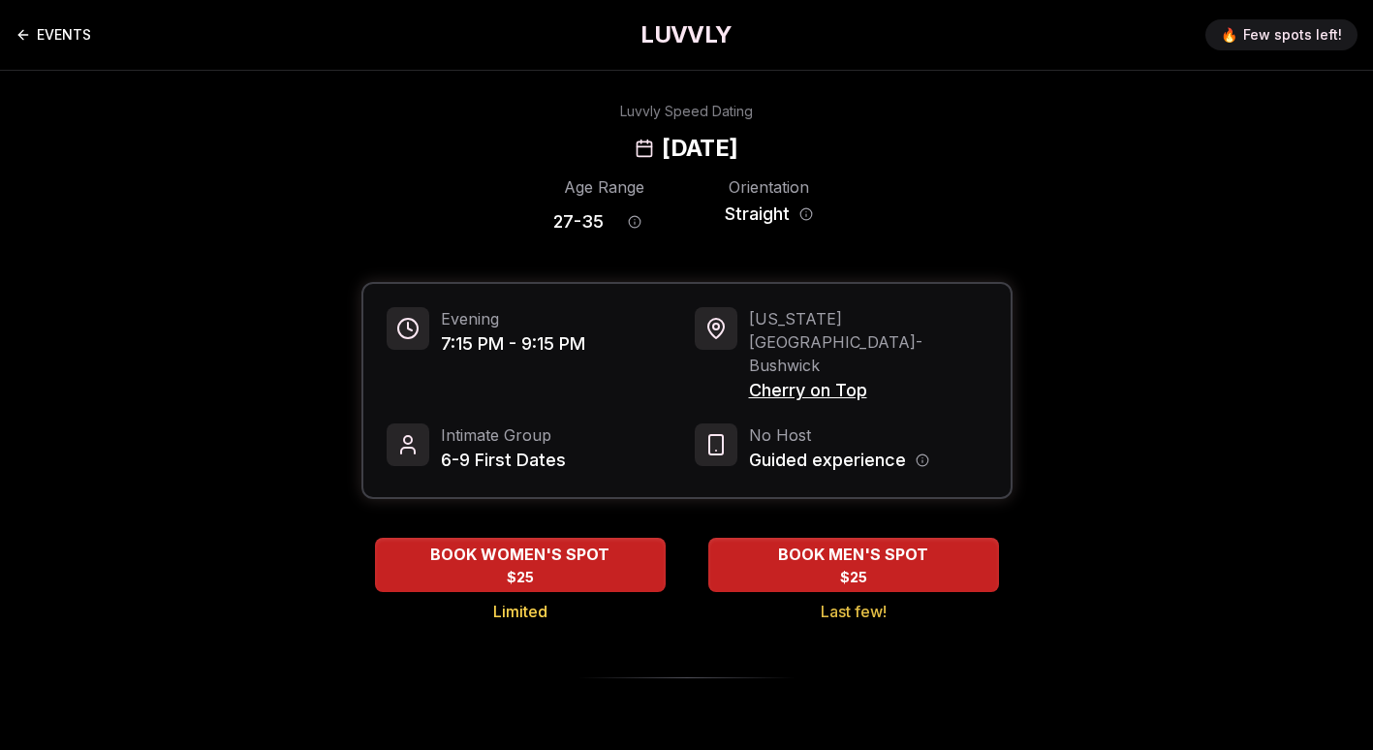
click at [24, 37] on icon "Back to events" at bounding box center [22, 34] width 15 height 15
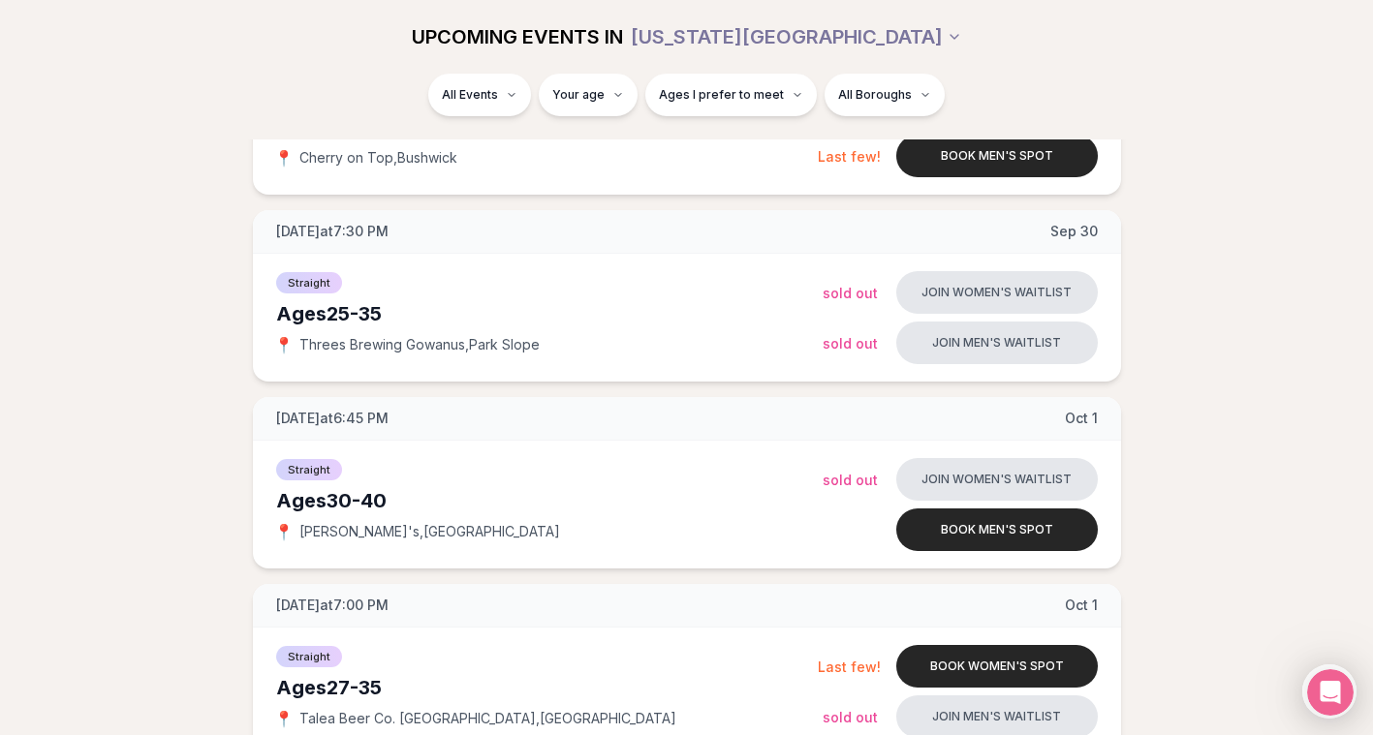
scroll to position [1201, 7]
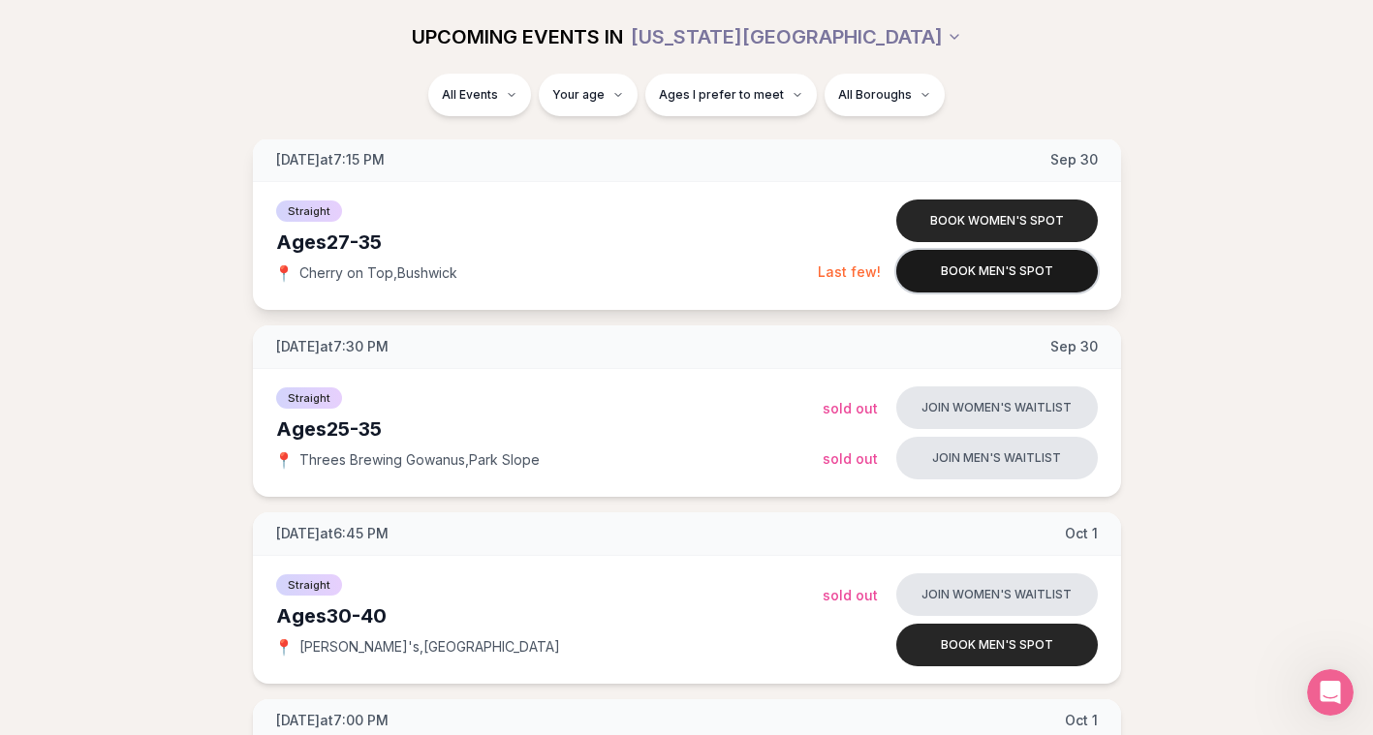
click at [967, 266] on button "Book men's spot" at bounding box center [996, 271] width 201 height 43
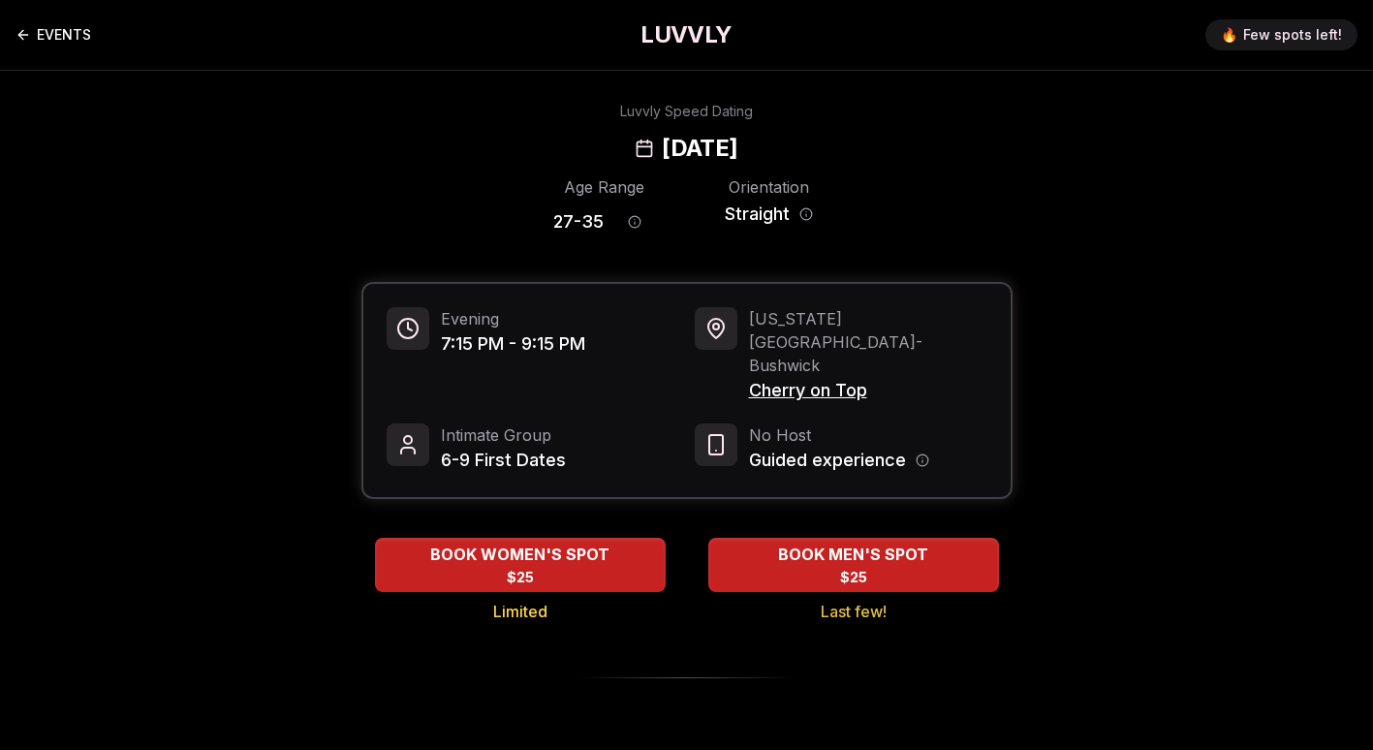
click at [30, 28] on icon "Back to events" at bounding box center [22, 34] width 15 height 15
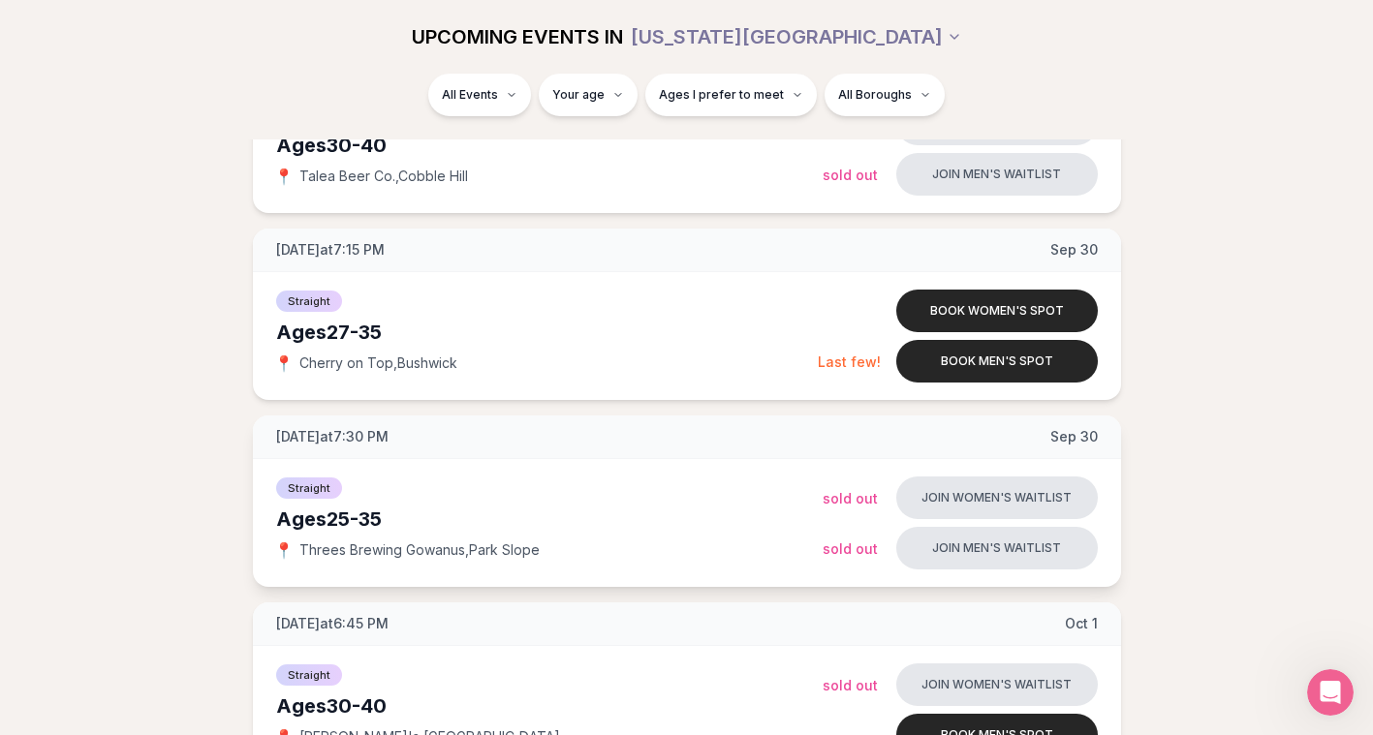
scroll to position [1112, 0]
click at [730, 615] on div "[DATE] at 6:45 PM [DATE]" at bounding box center [687, 624] width 868 height 44
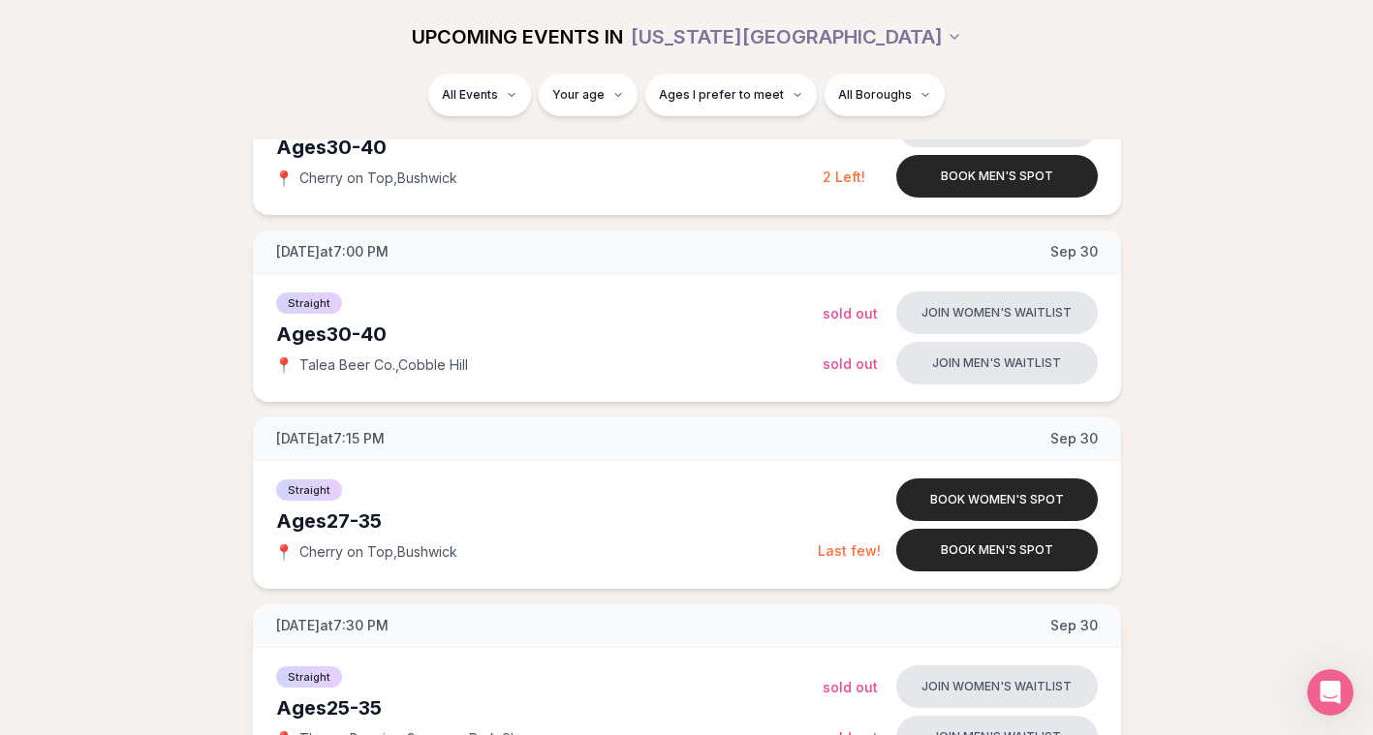
scroll to position [921, 6]
click at [959, 551] on button "Book men's spot" at bounding box center [996, 551] width 201 height 43
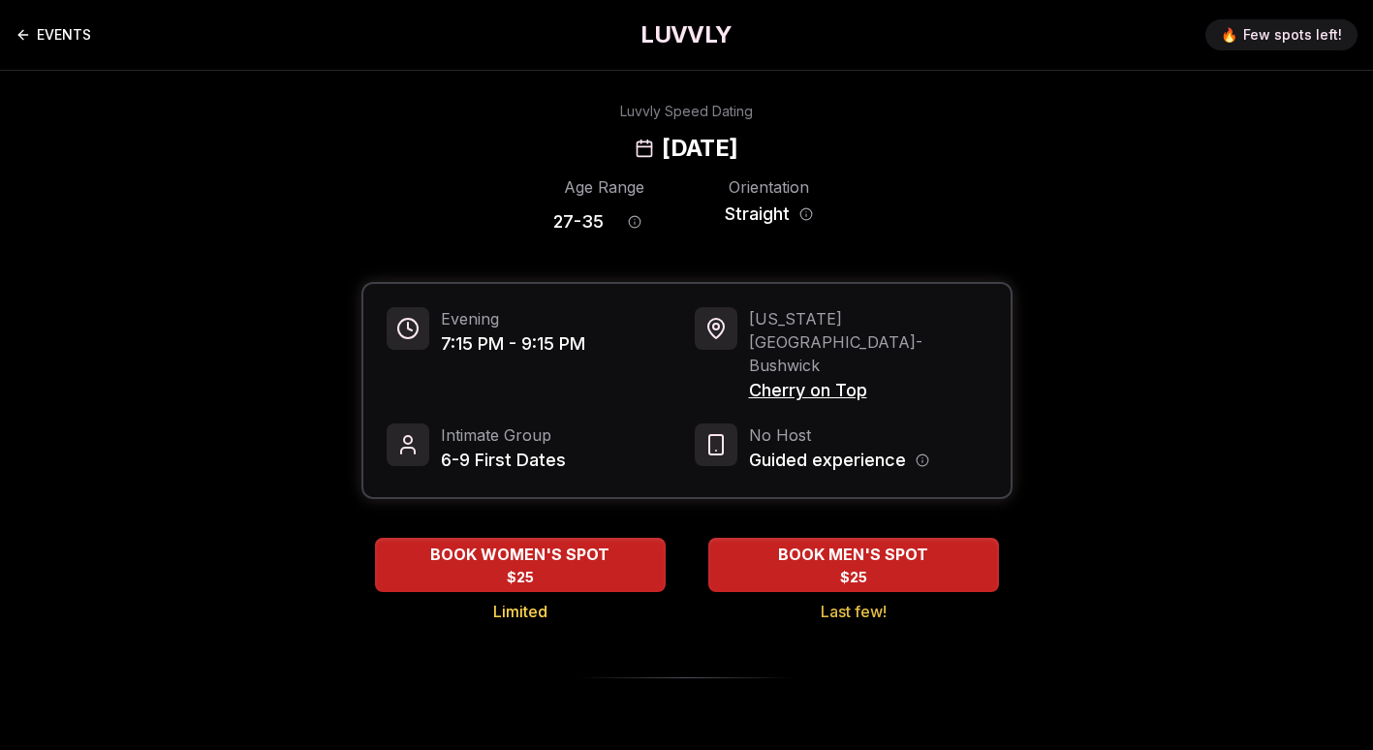
click at [24, 37] on icon "Back to events" at bounding box center [22, 34] width 15 height 15
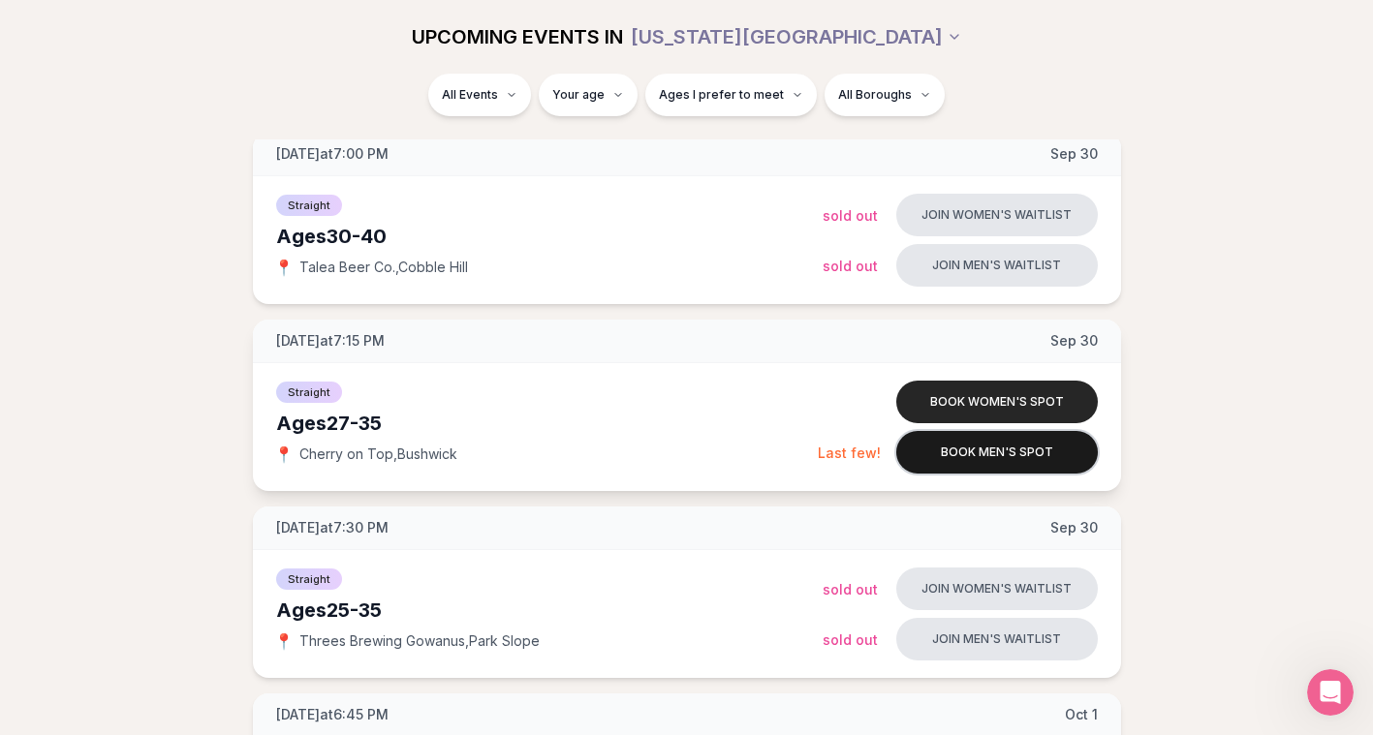
scroll to position [987, 7]
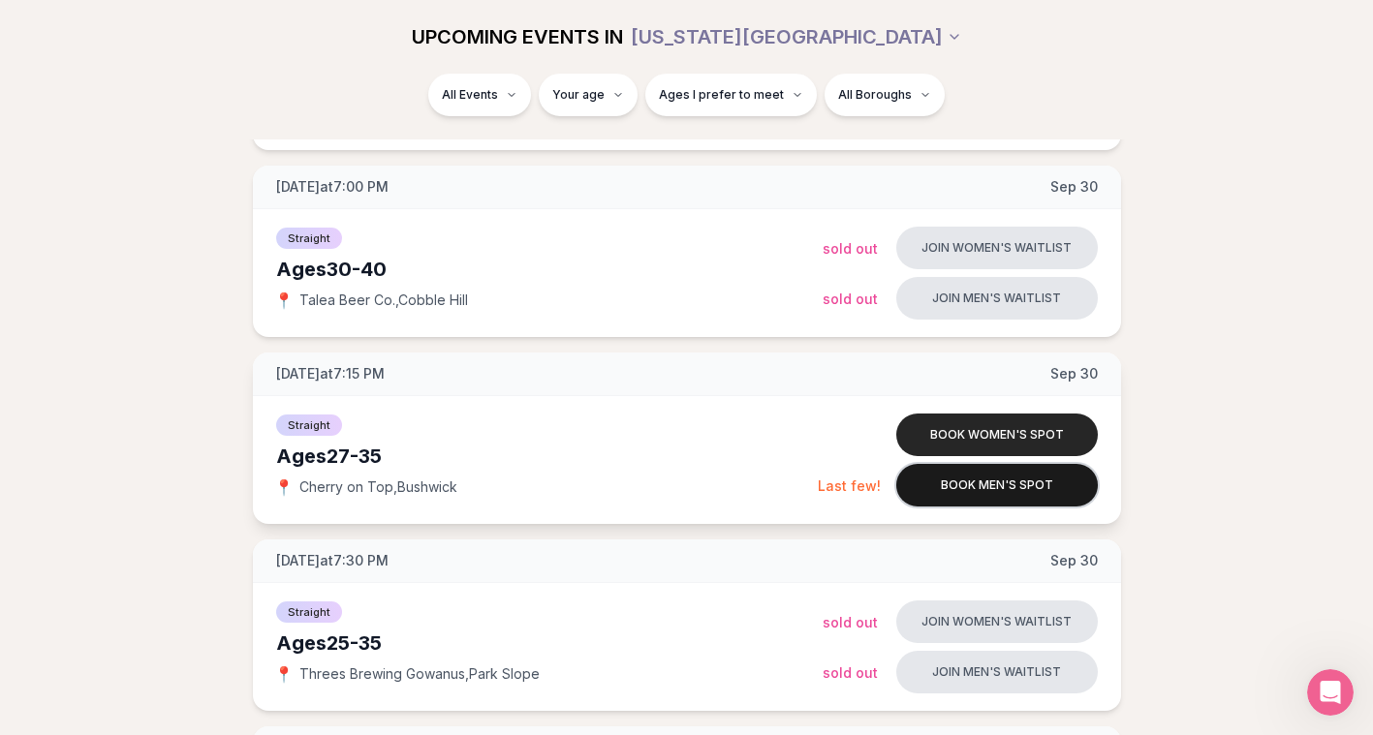
click at [989, 481] on button "Book men's spot" at bounding box center [996, 485] width 201 height 43
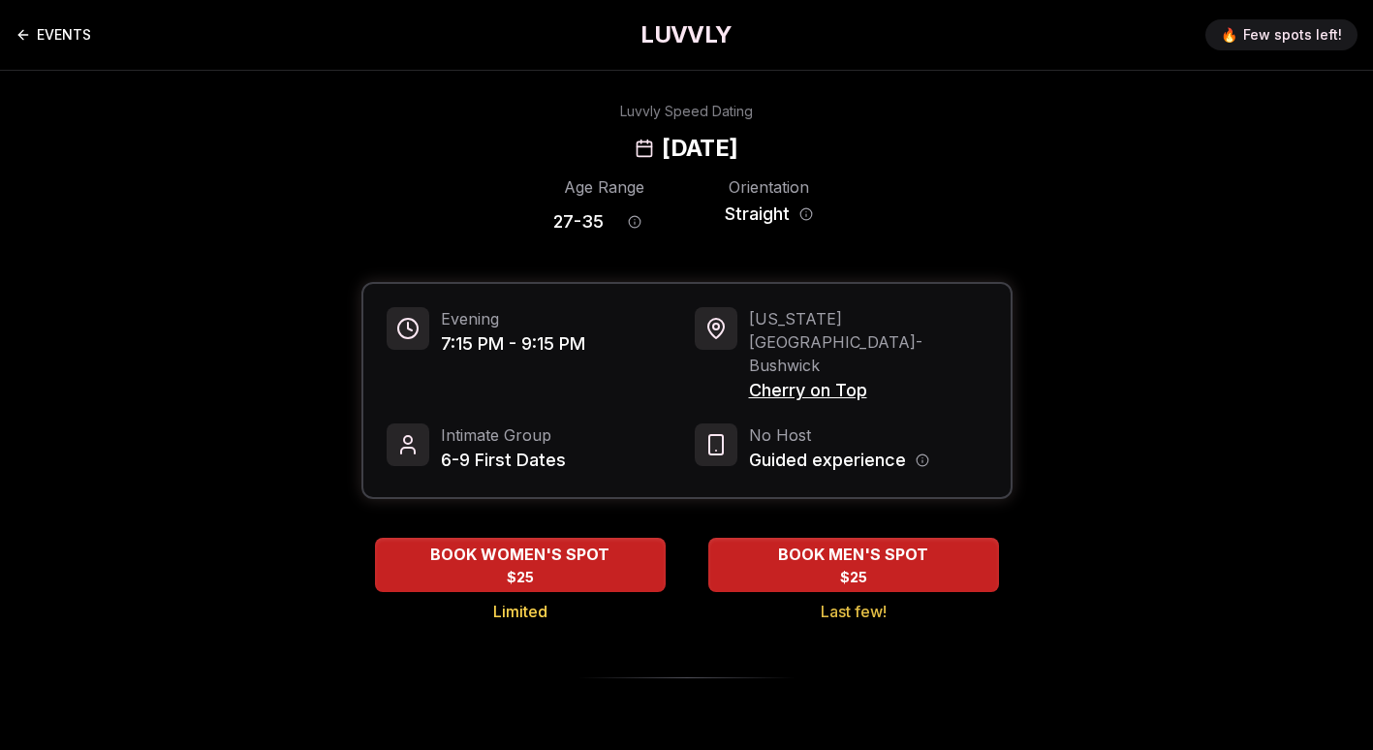
click at [26, 41] on icon "Back to events" at bounding box center [22, 34] width 15 height 15
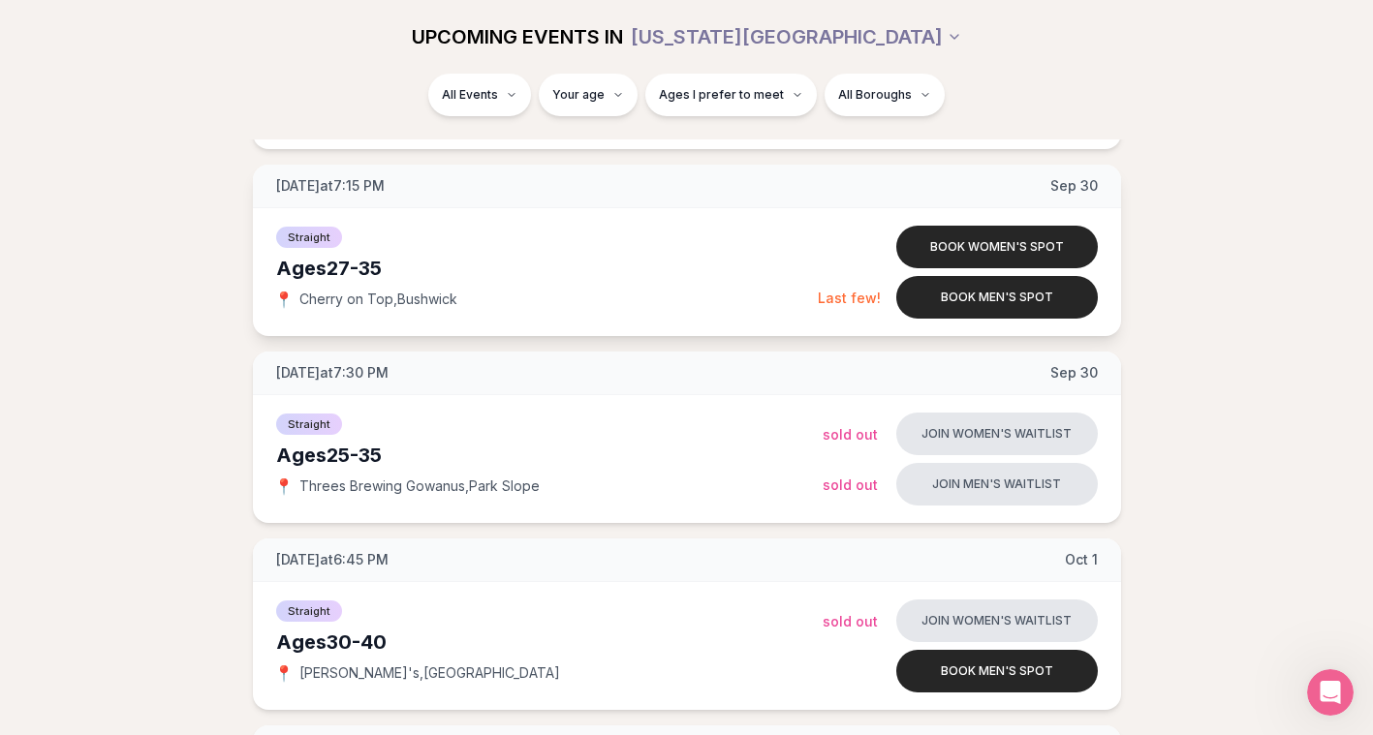
scroll to position [1178, 7]
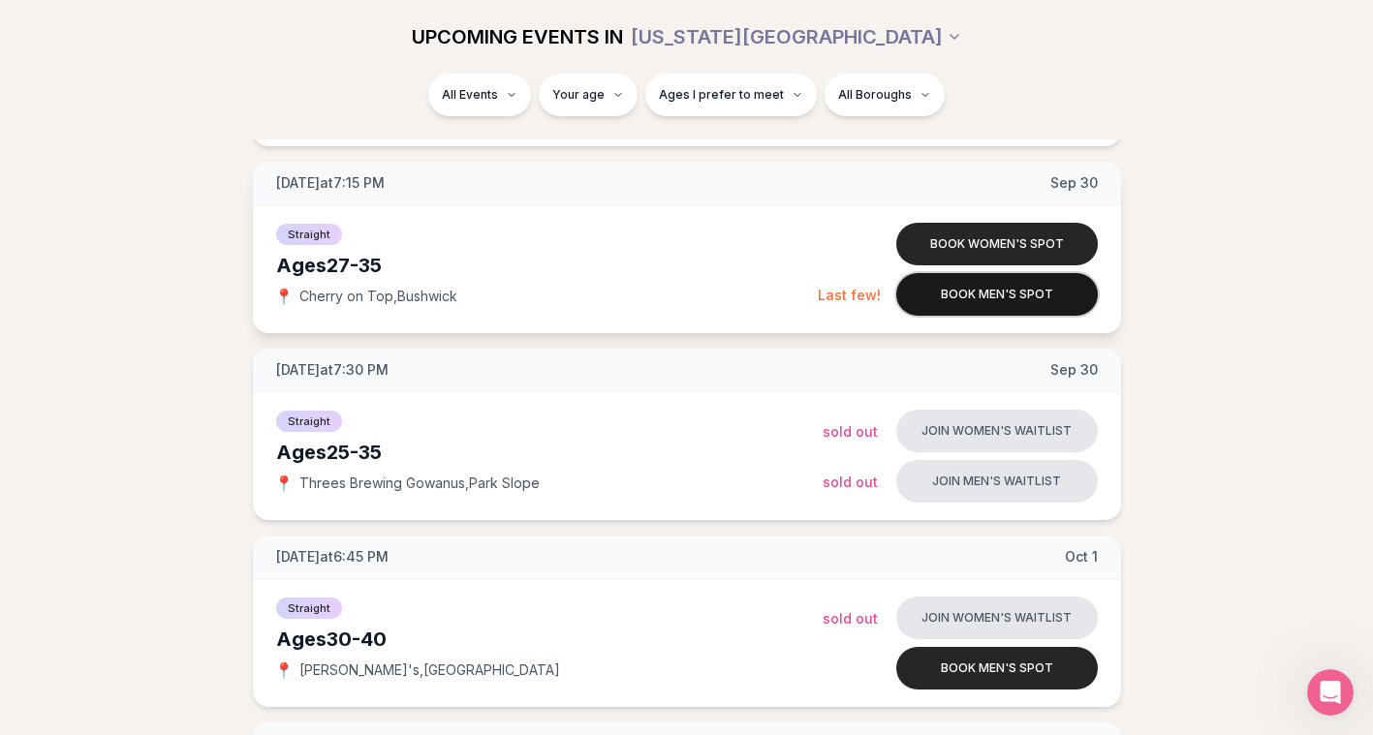
click at [984, 285] on button "Book men's spot" at bounding box center [996, 294] width 201 height 43
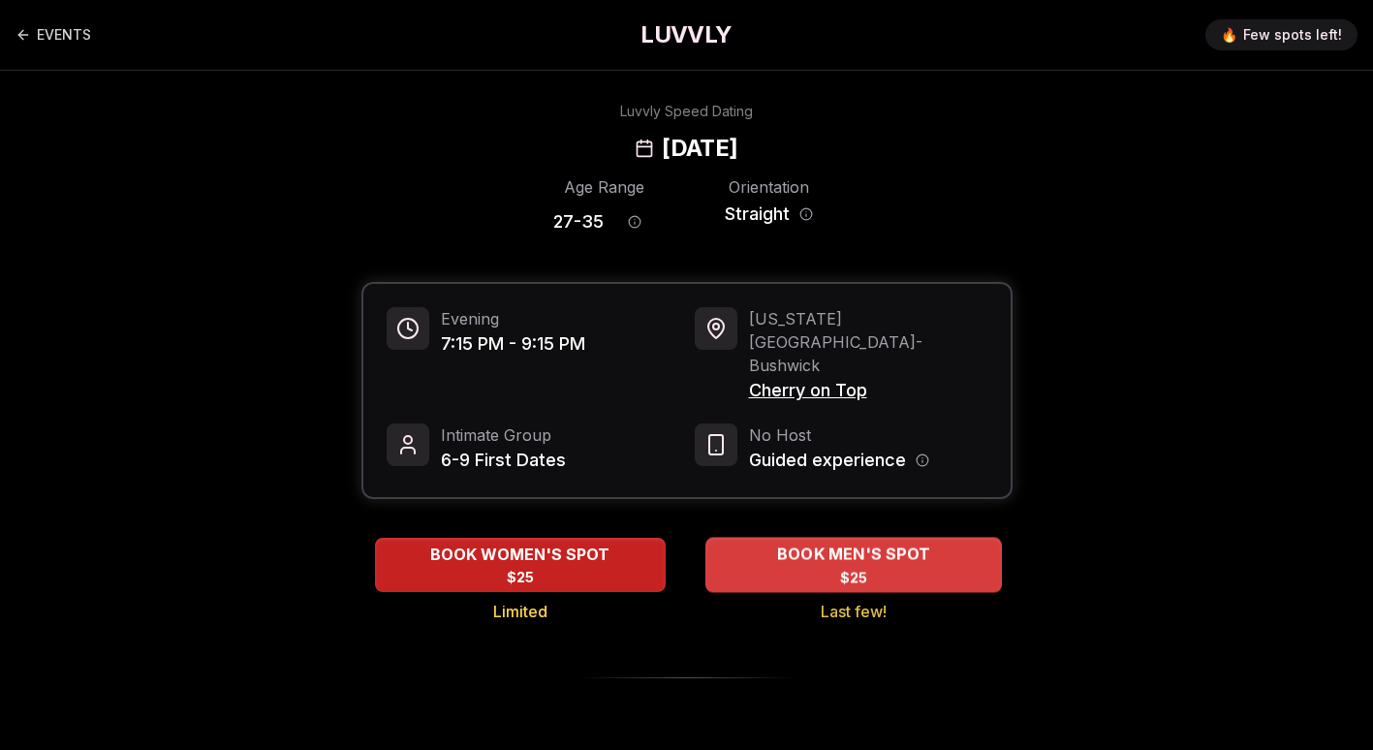
click at [807, 542] on span "BOOK MEN'S SPOT" at bounding box center [852, 553] width 161 height 23
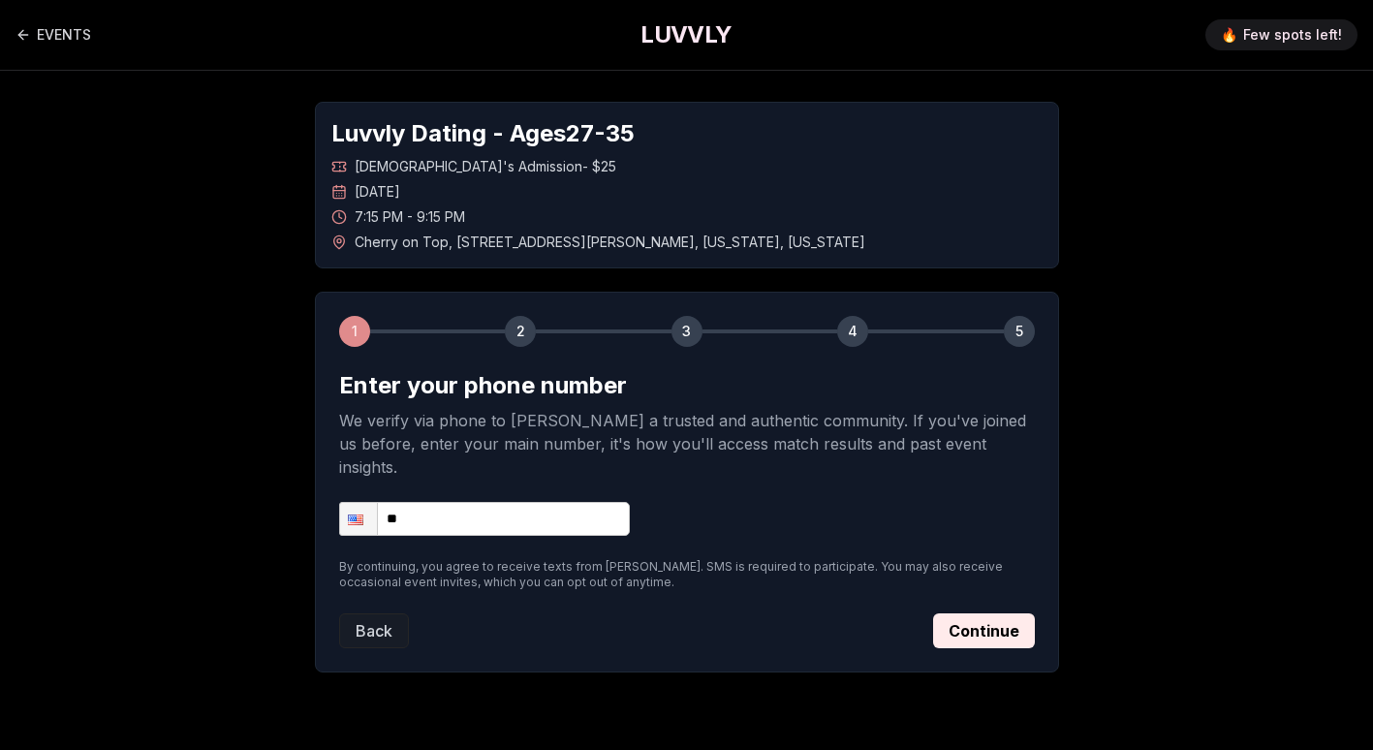
click at [550, 502] on input "**" at bounding box center [484, 519] width 291 height 34
type input "**********"
click at [988, 613] on button "Continue" at bounding box center [984, 630] width 102 height 35
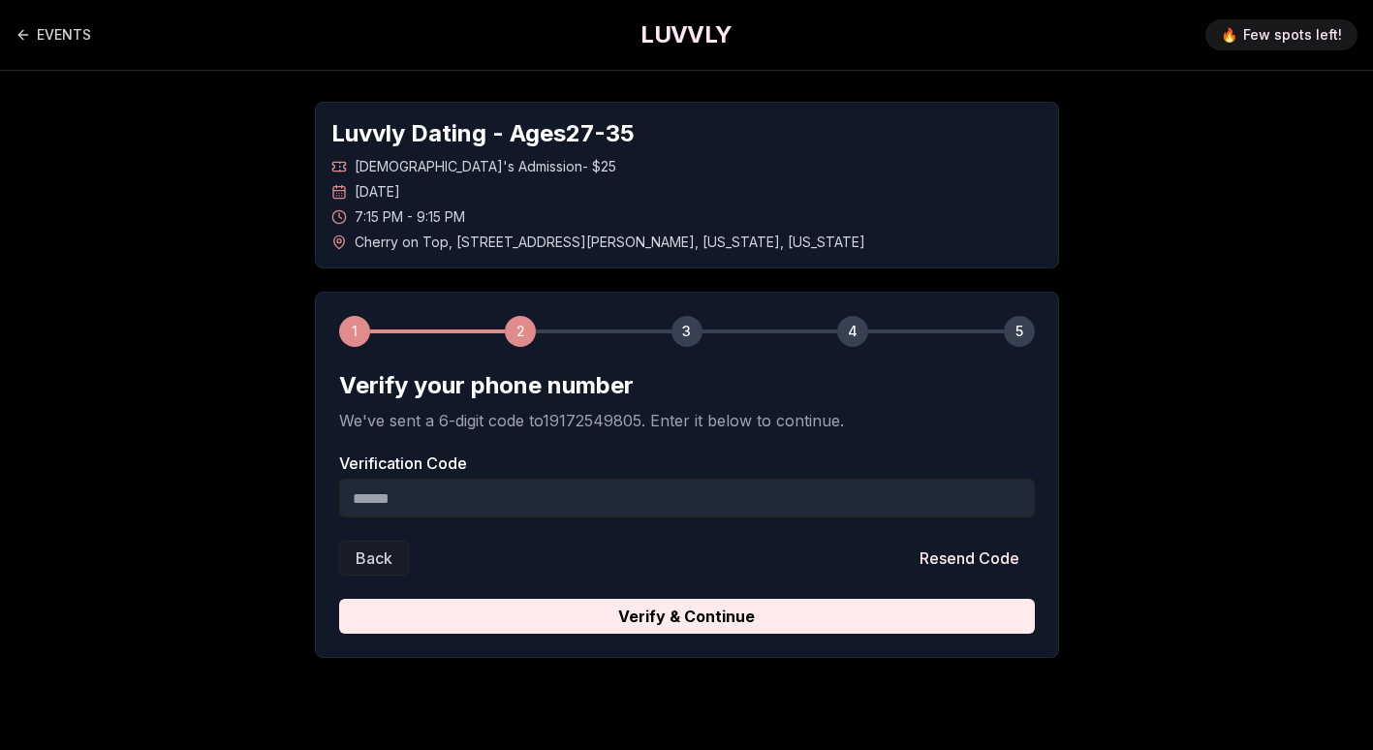
click at [730, 497] on input "Verification Code" at bounding box center [686, 498] width 695 height 39
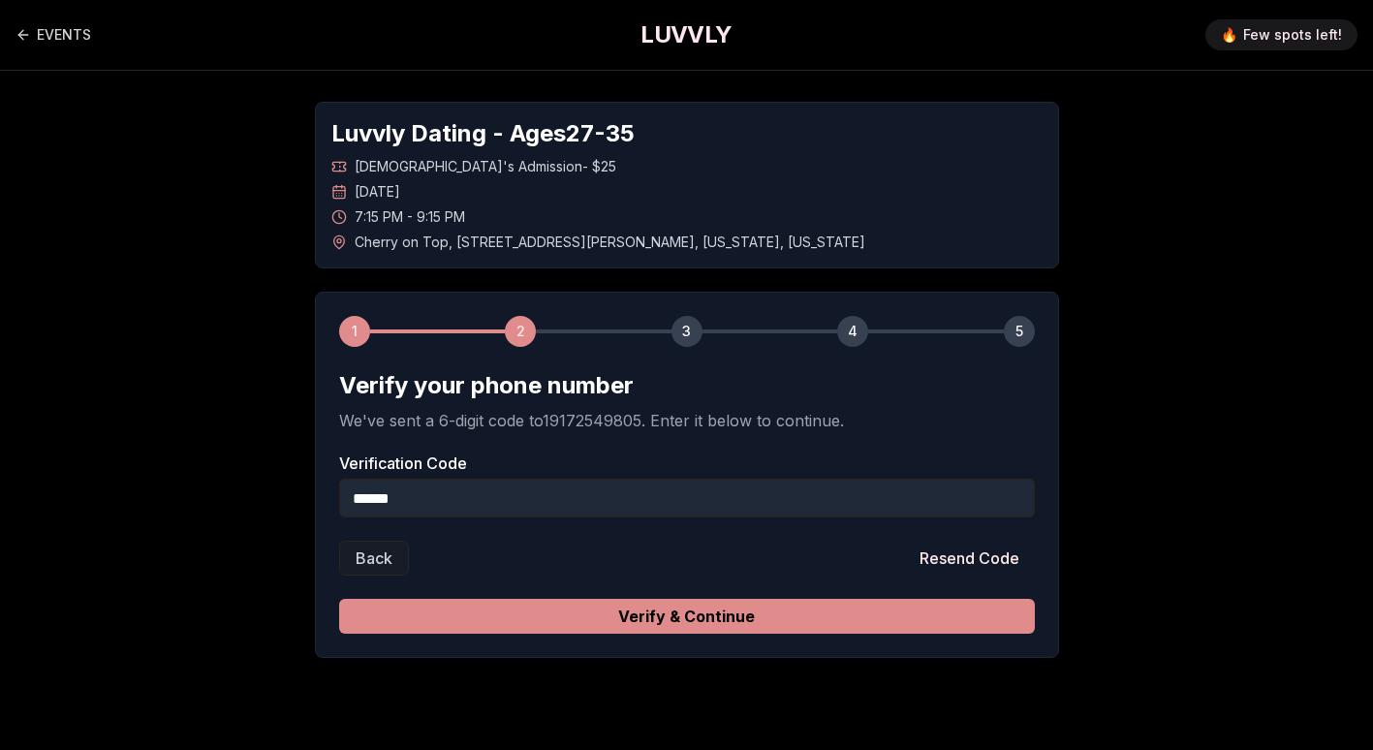
type input "******"
click at [695, 616] on button "Verify & Continue" at bounding box center [686, 616] width 695 height 35
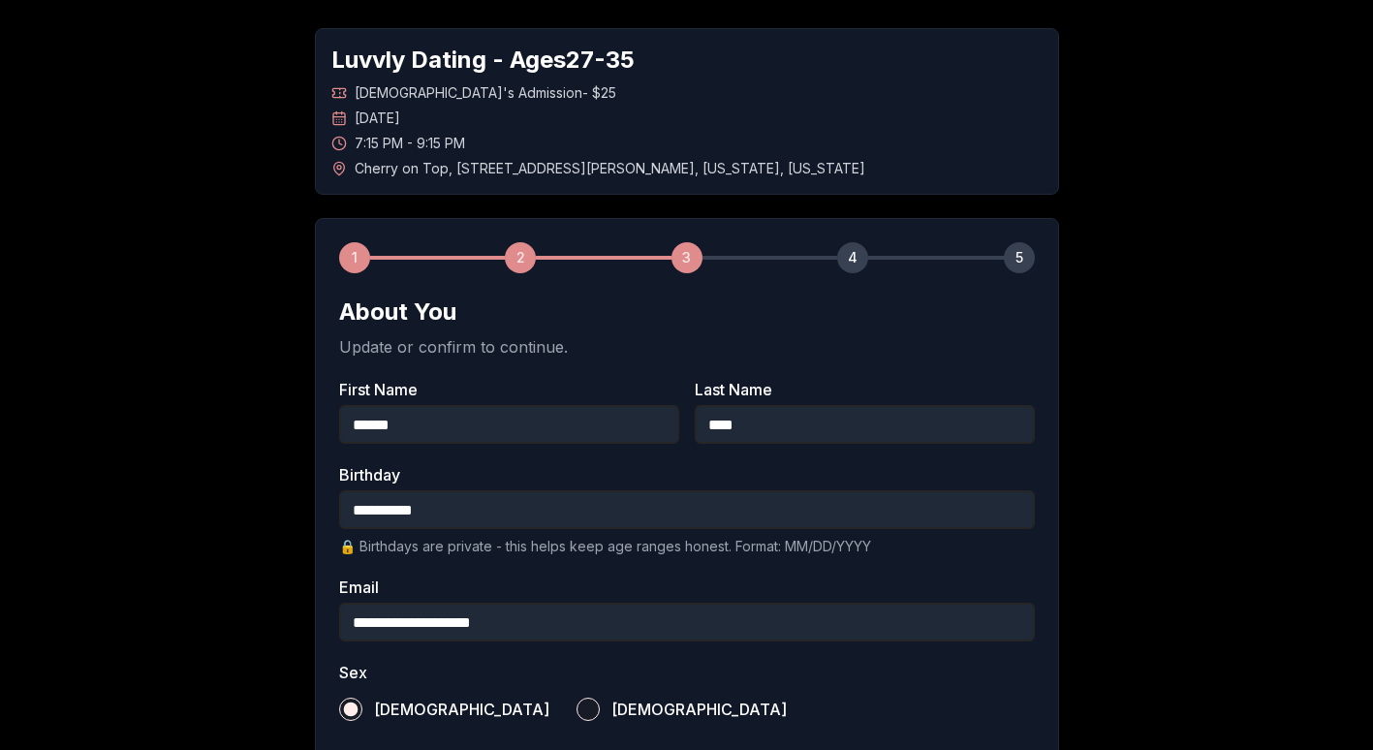
scroll to position [75, 0]
